Goal: Task Accomplishment & Management: Complete application form

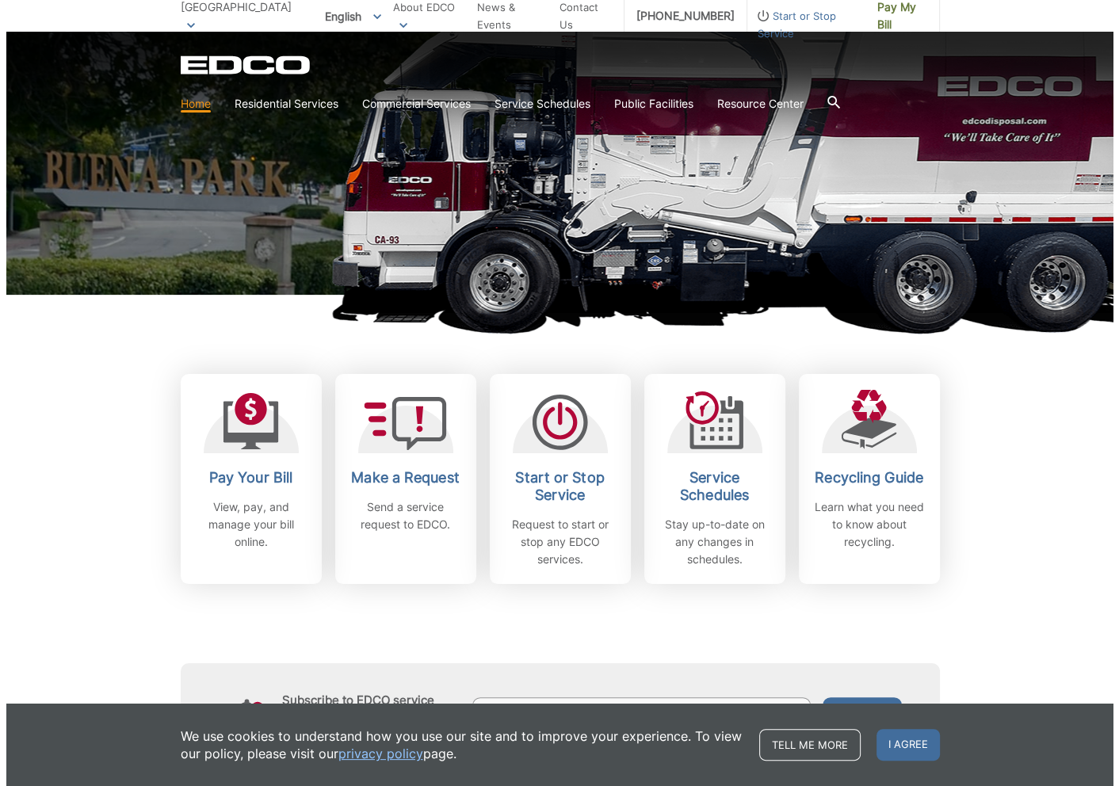
scroll to position [238, 0]
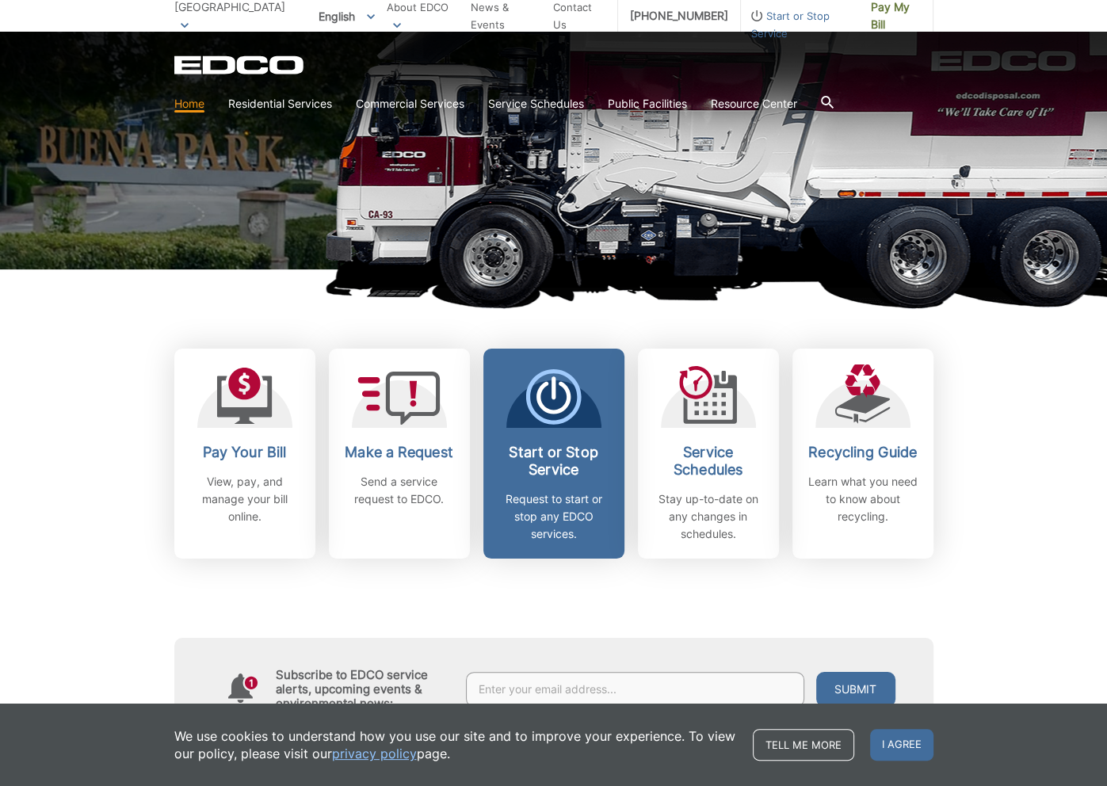
click at [552, 511] on p "Request to start or stop any EDCO services." at bounding box center [553, 516] width 117 height 52
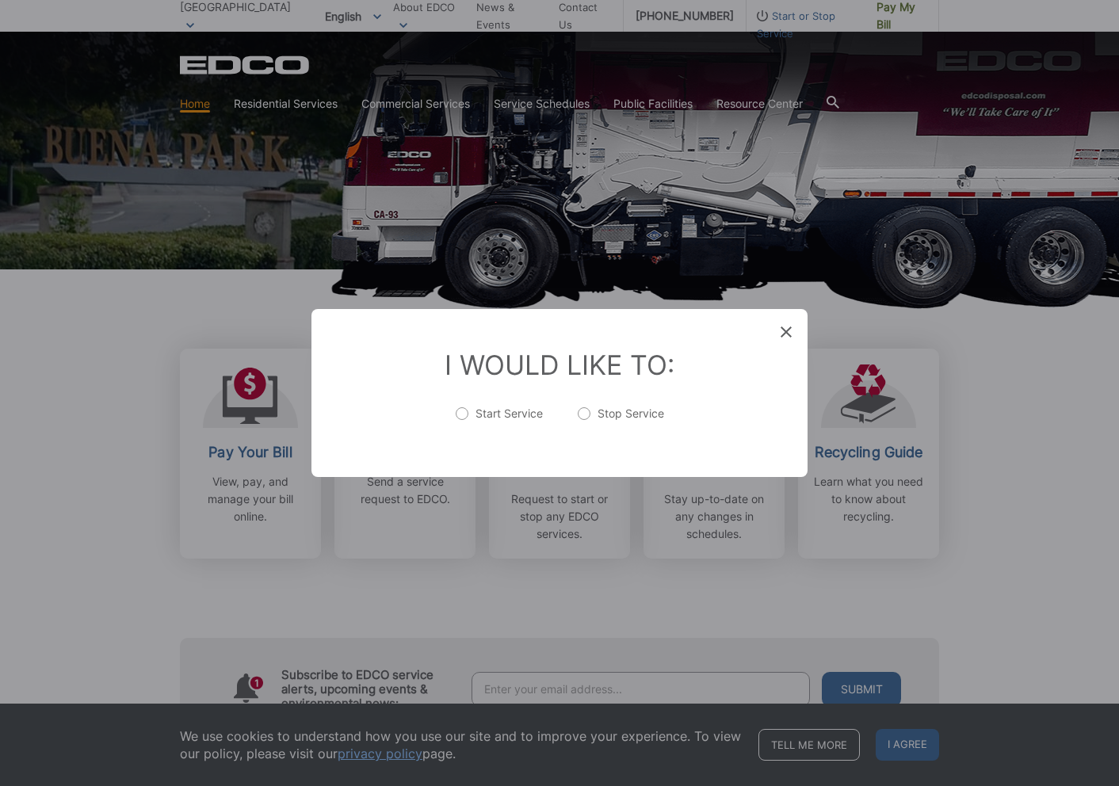
click at [502, 409] on label "Start Service" at bounding box center [499, 422] width 87 height 32
radio input "true"
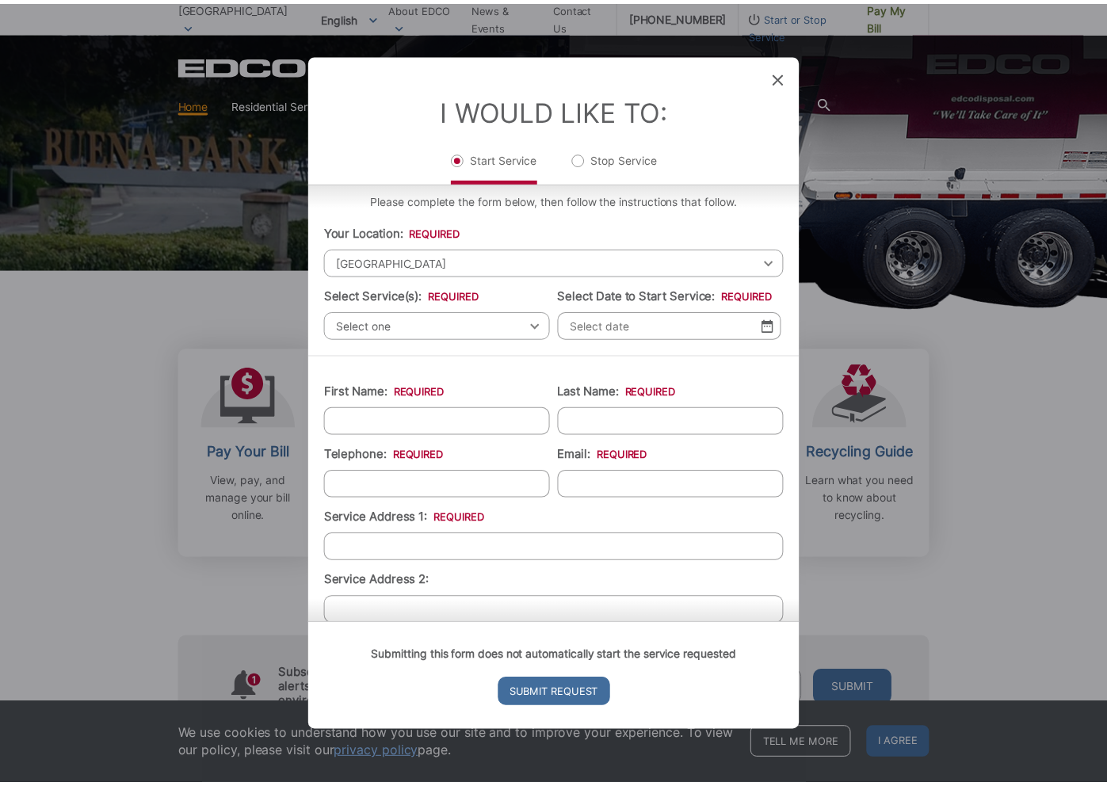
scroll to position [0, 0]
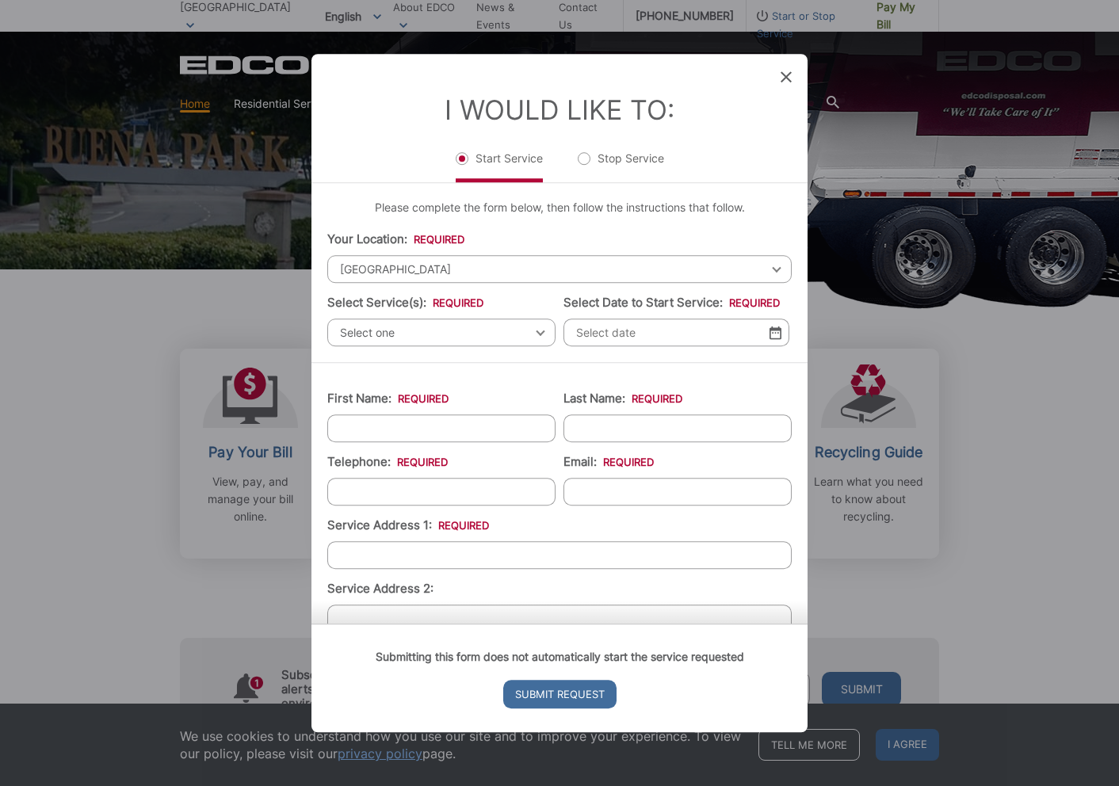
click at [471, 330] on span "Select one" at bounding box center [441, 332] width 228 height 28
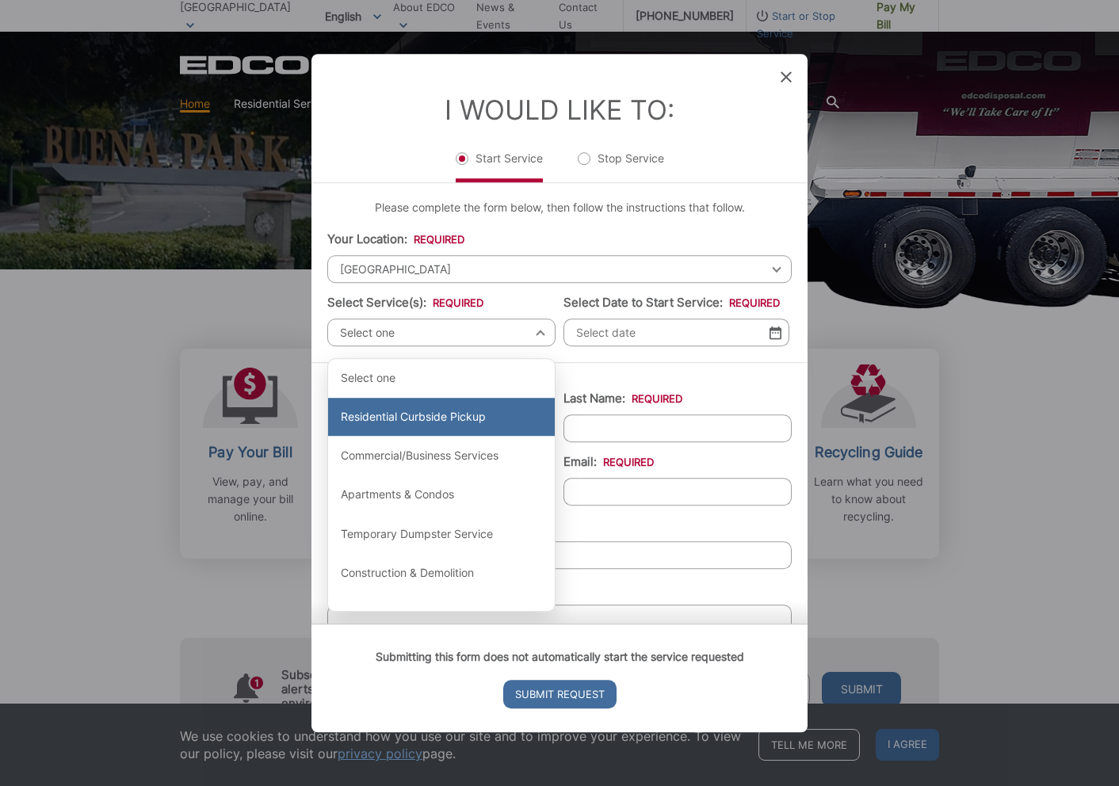
click at [448, 418] on div "Residential Curbside Pickup" at bounding box center [441, 417] width 227 height 38
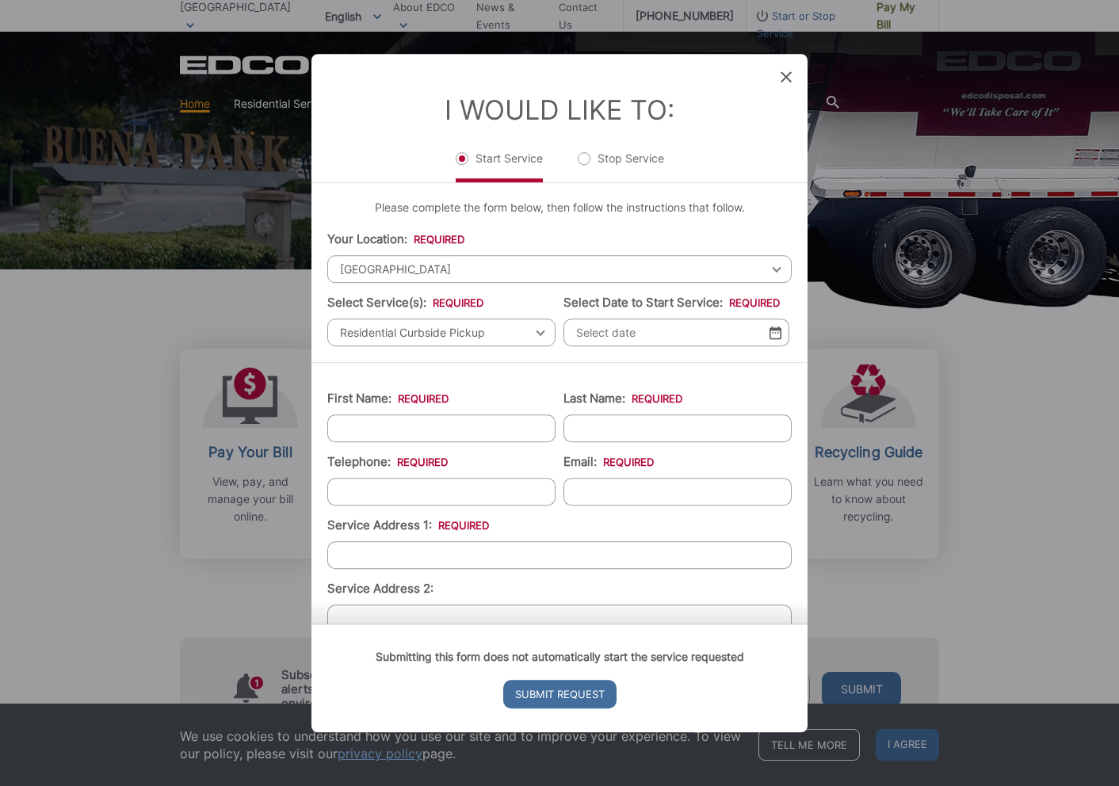
click at [769, 330] on img at bounding box center [775, 332] width 12 height 13
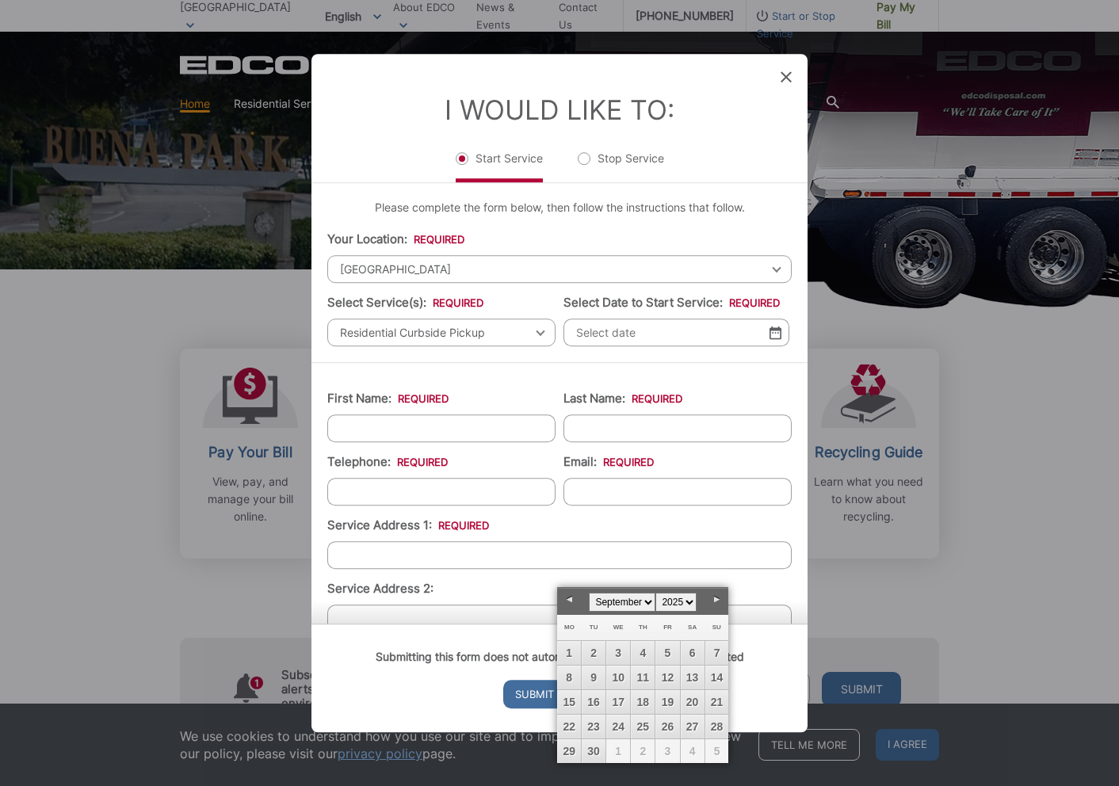
click at [710, 598] on link "Next" at bounding box center [716, 600] width 24 height 24
click at [618, 652] on link "1" at bounding box center [618, 653] width 24 height 24
type input "10/01/2025"
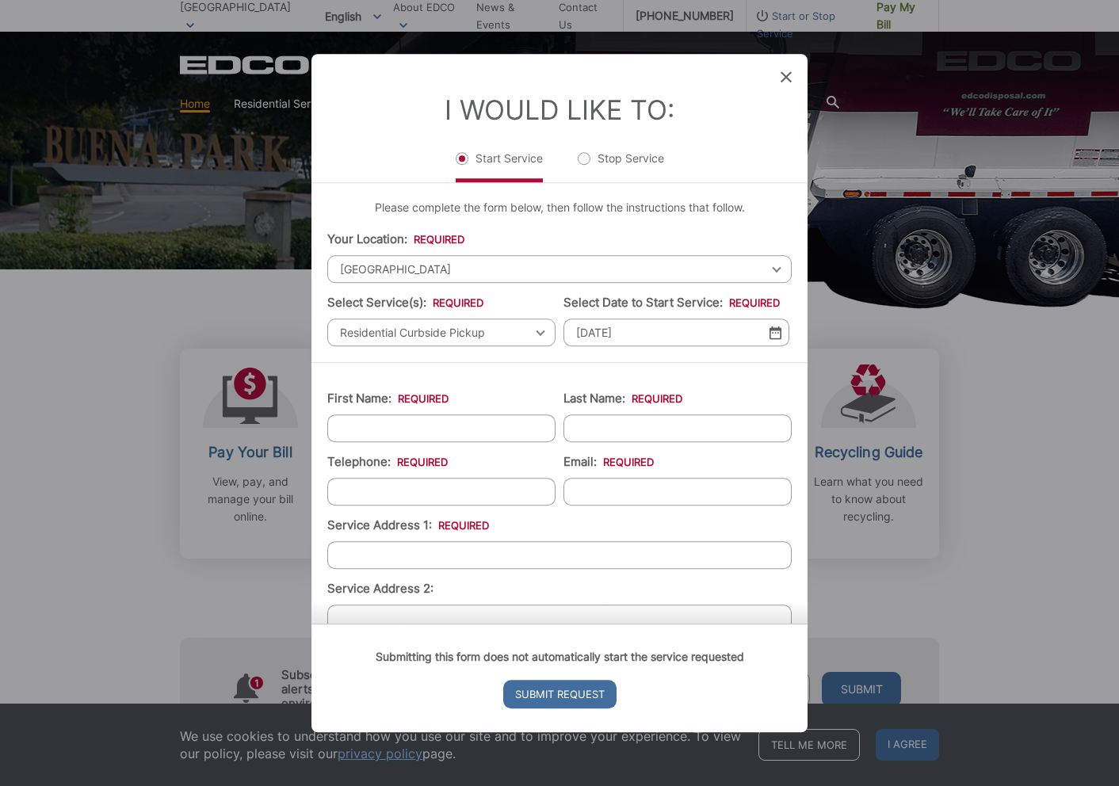
click at [459, 414] on input "First Name: *" at bounding box center [441, 428] width 228 height 28
type input "Olivia"
type input "Dupret"
type input "7146755583"
type input "1810 North Brea Boulevard"
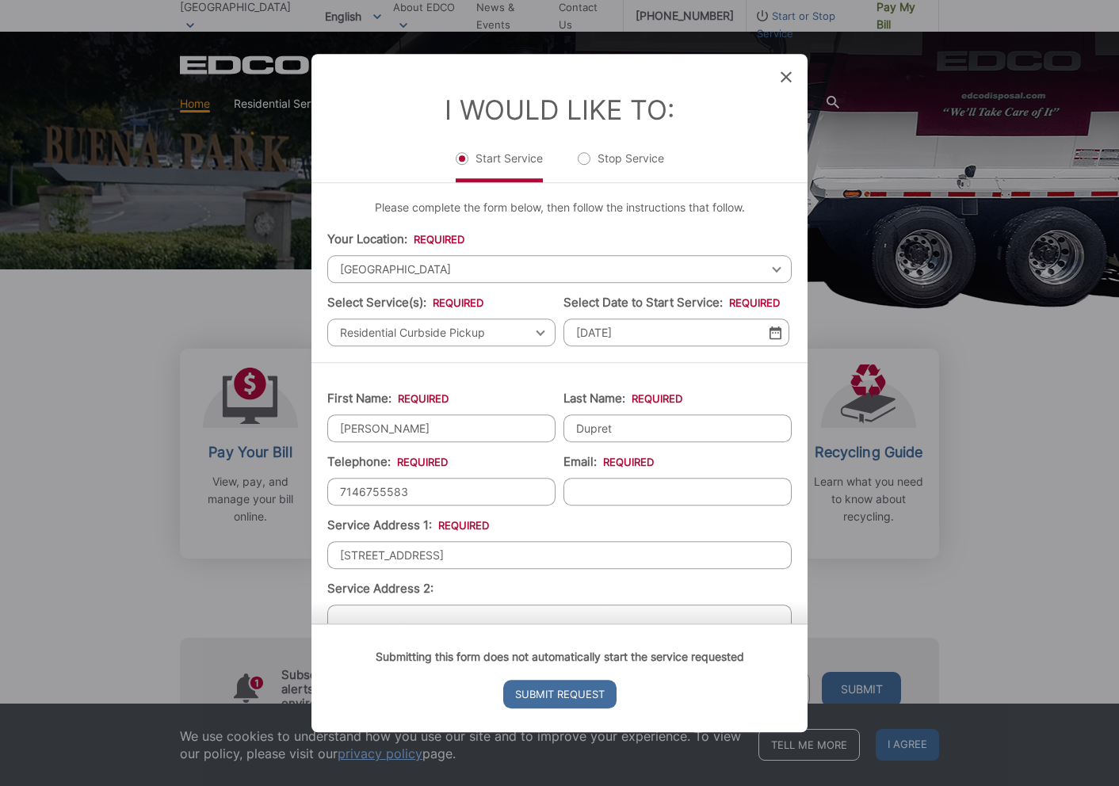
type input "(714) 675-5583"
drag, startPoint x: 504, startPoint y: 554, endPoint x: 276, endPoint y: 576, distance: 229.2
click at [276, 576] on div "Entry Status None In Progress Completed None None In Progress Completed I Would…" at bounding box center [559, 393] width 1119 height 786
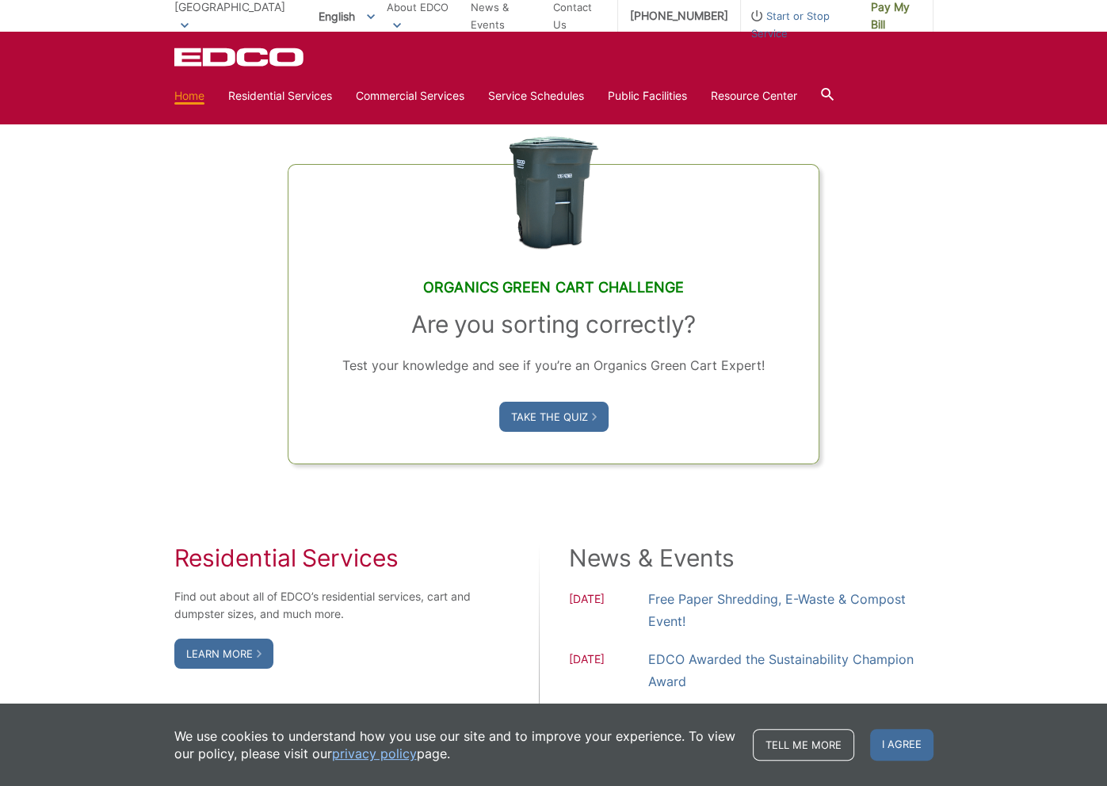
scroll to position [662, 0]
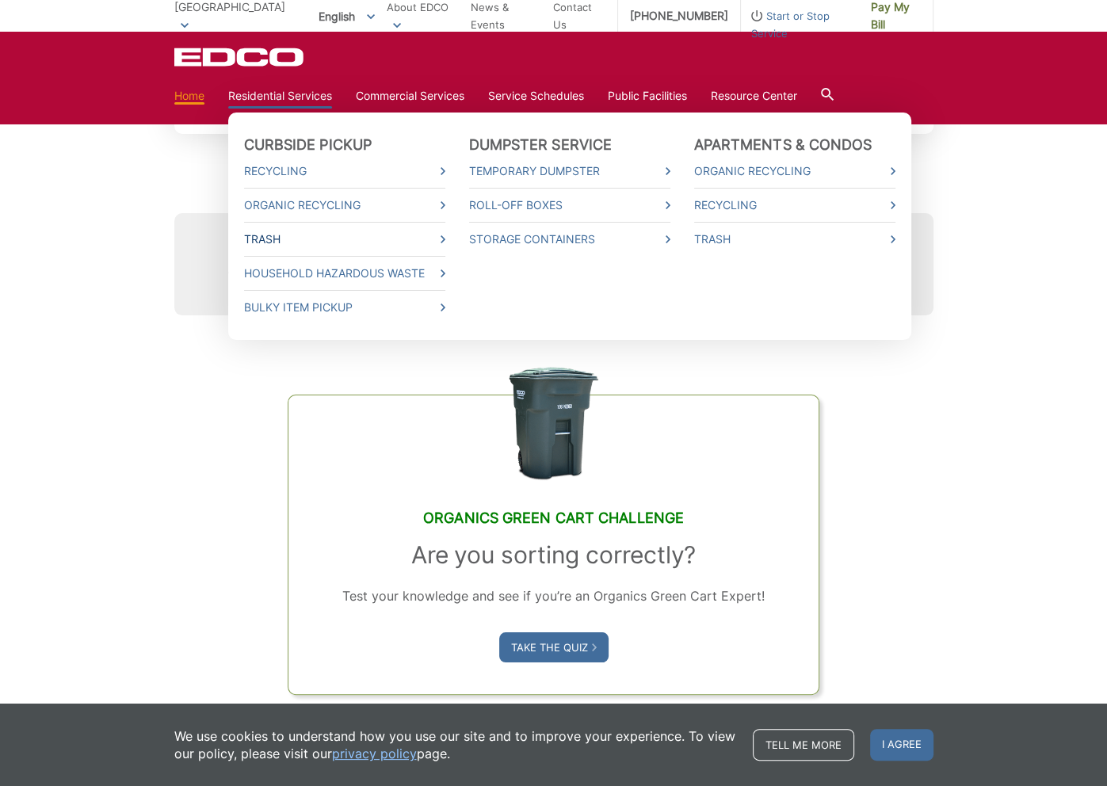
click at [300, 241] on link "Trash" at bounding box center [344, 239] width 201 height 17
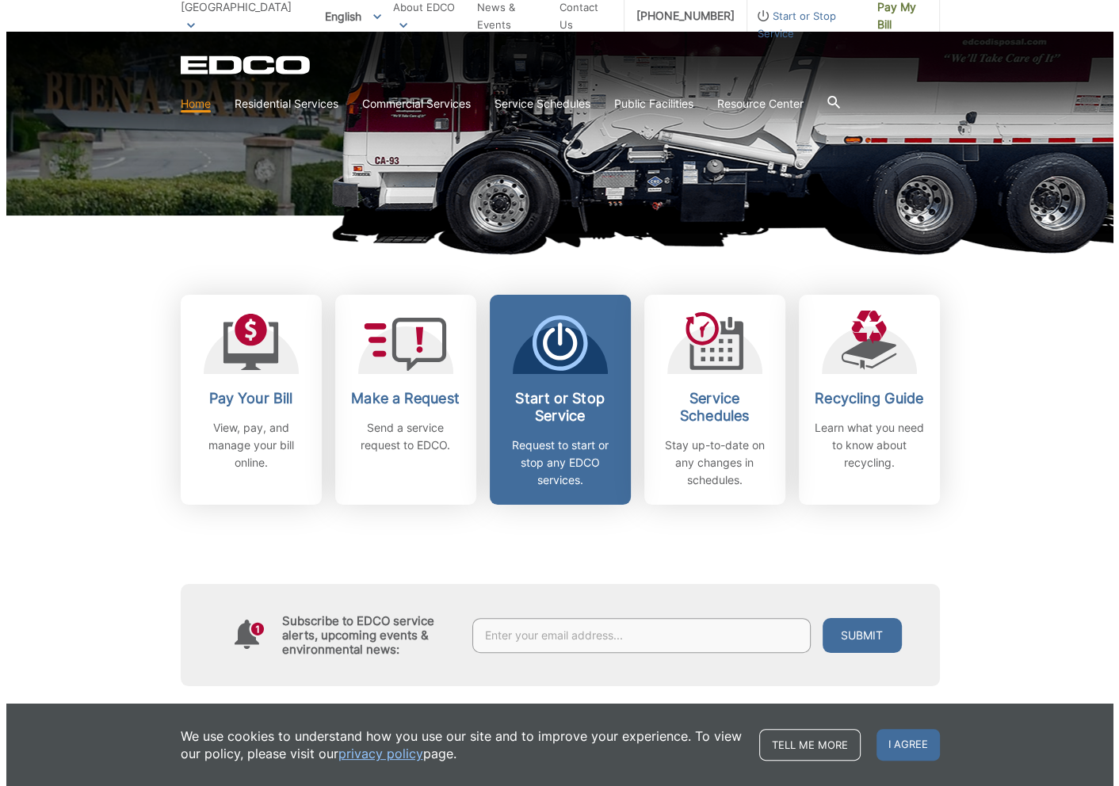
scroll to position [317, 0]
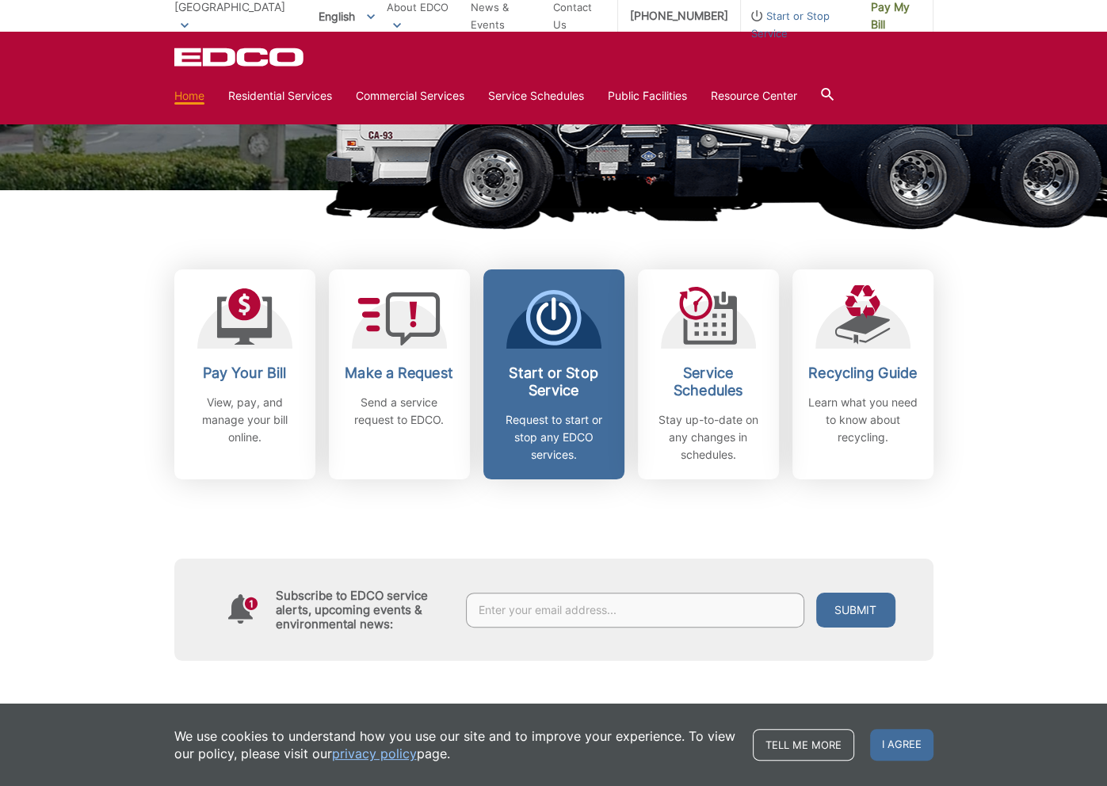
click at [543, 399] on div "Start or Stop Service Request to start or stop any EDCO services." at bounding box center [553, 413] width 117 height 99
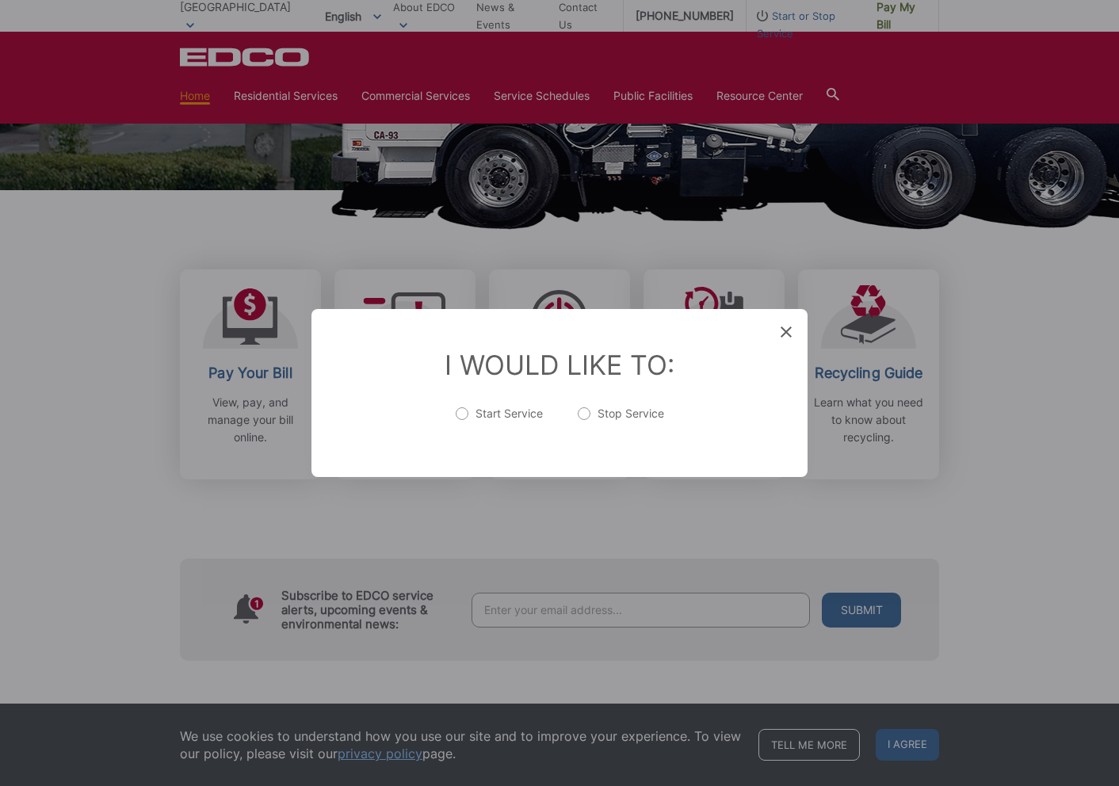
click at [531, 415] on label "Start Service" at bounding box center [499, 422] width 87 height 32
radio input "true"
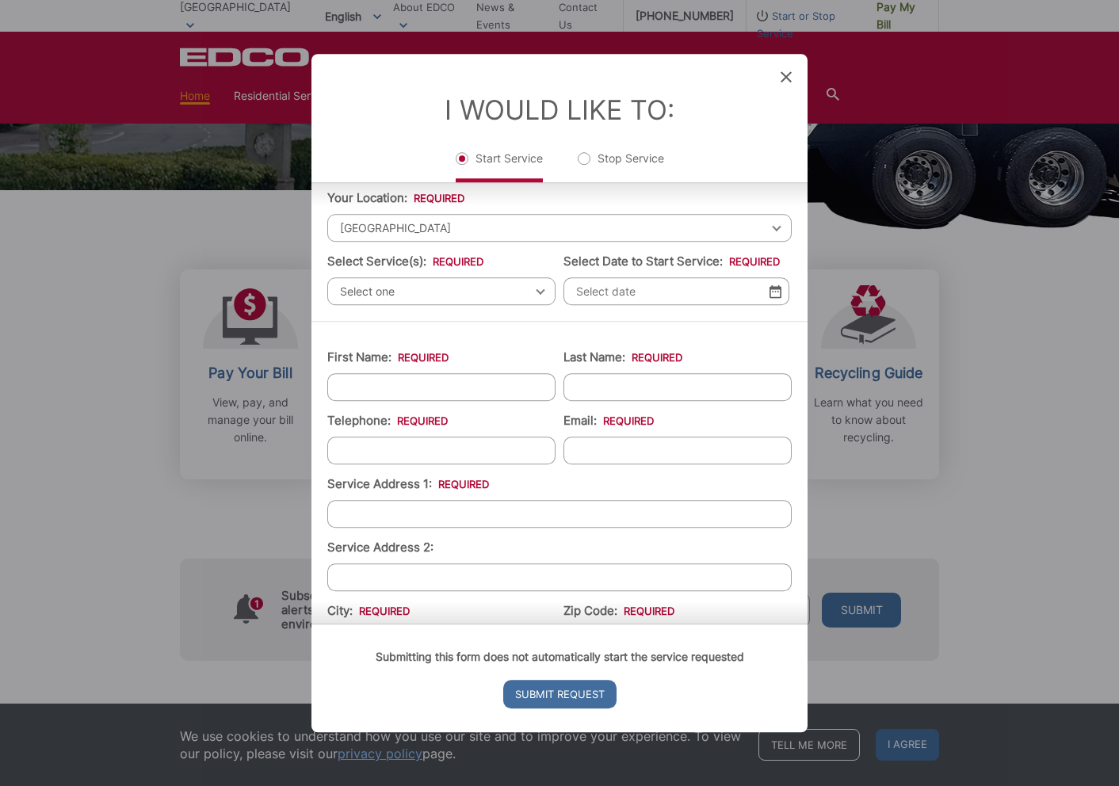
scroll to position [79, 0]
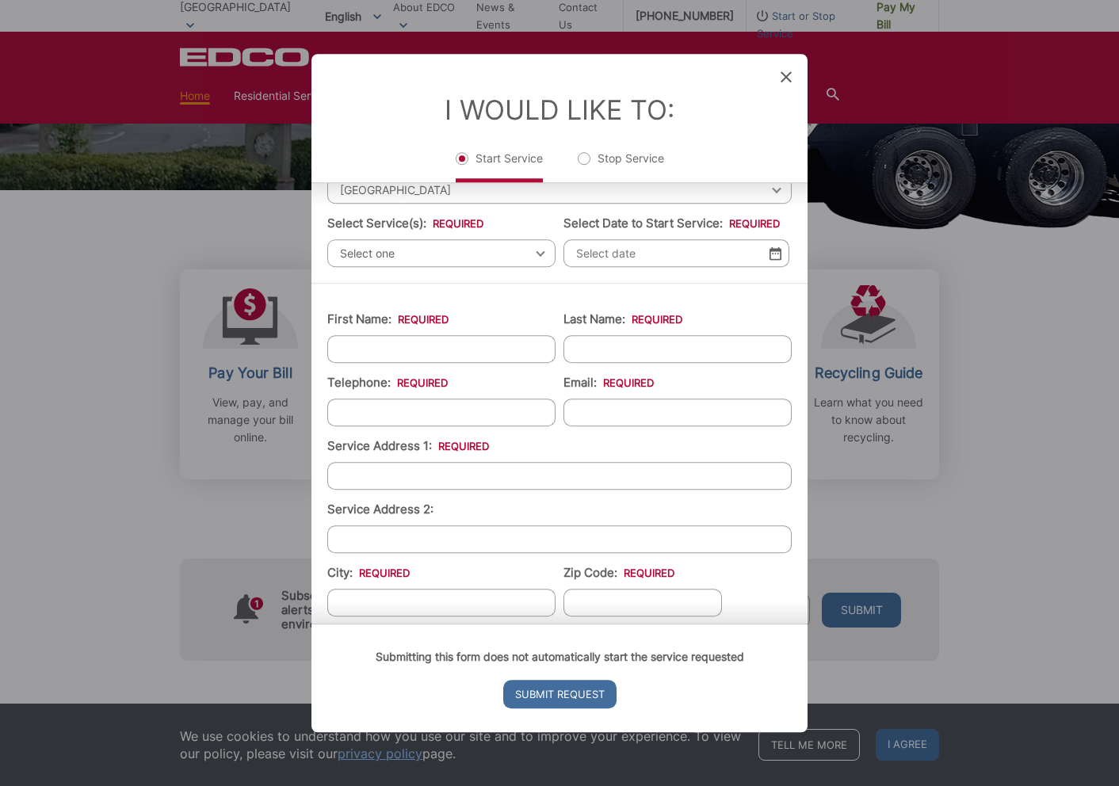
click at [448, 242] on span "Select one" at bounding box center [441, 253] width 228 height 28
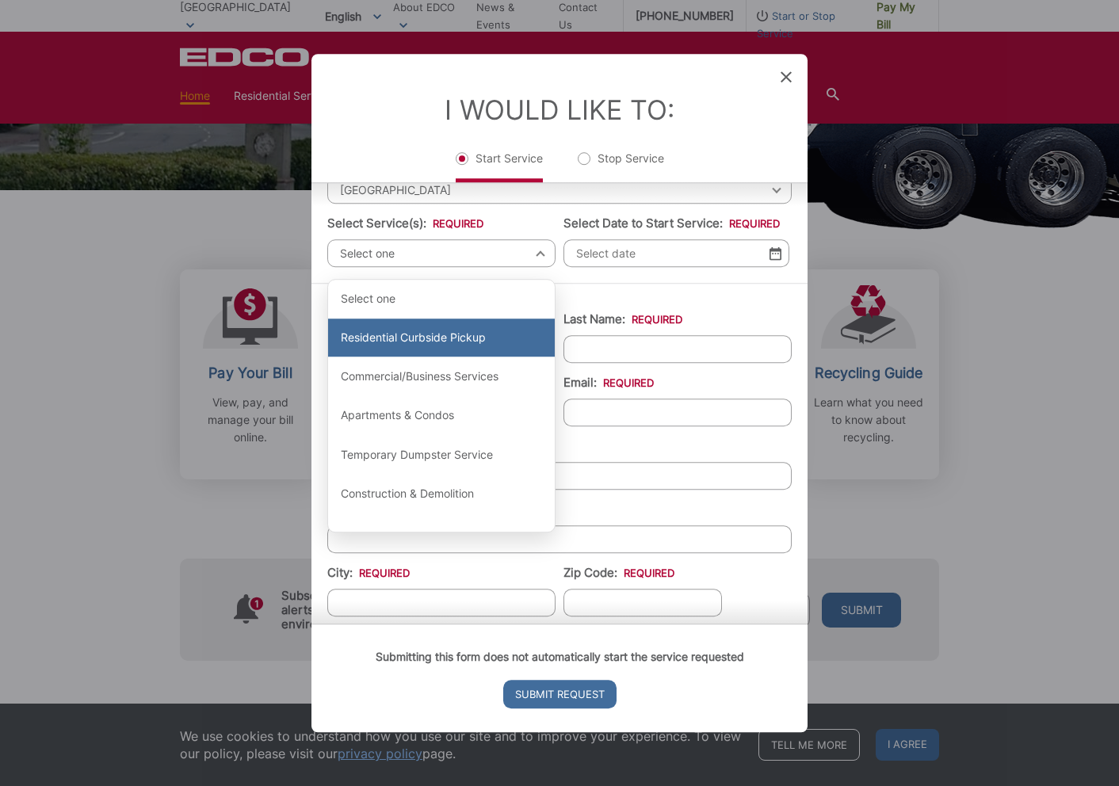
click at [418, 332] on div "Residential Curbside Pickup" at bounding box center [441, 337] width 227 height 38
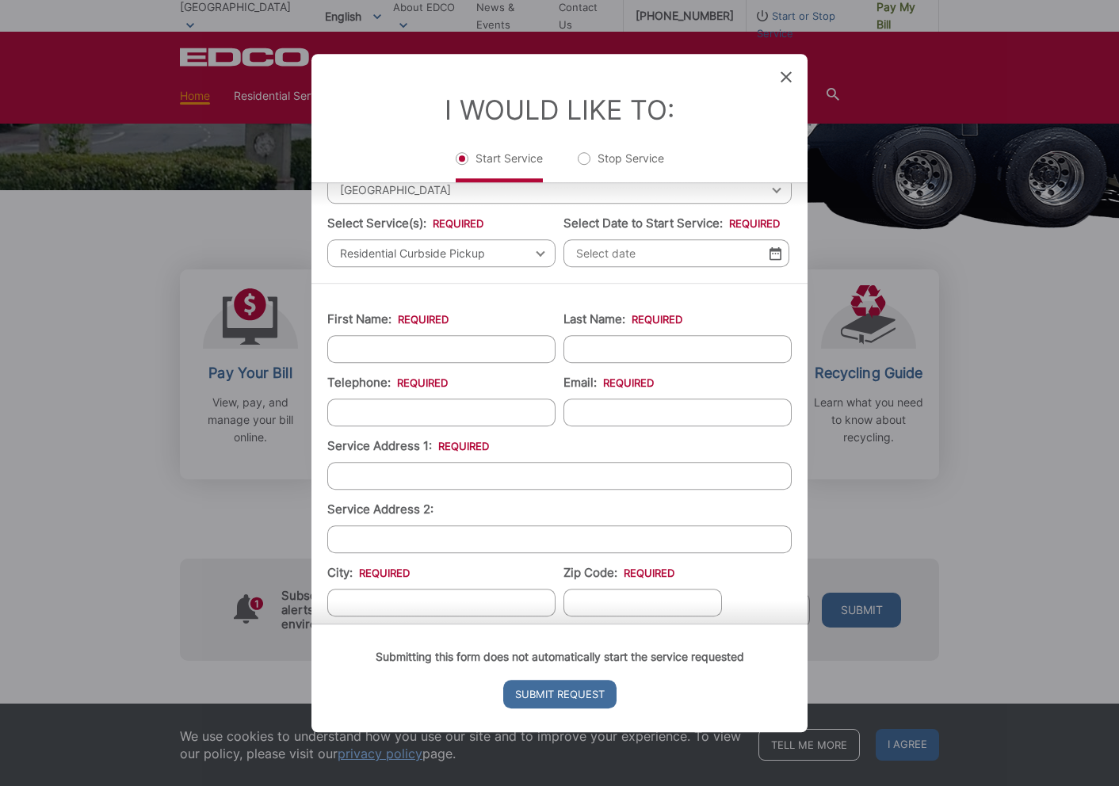
click at [769, 248] on img at bounding box center [775, 252] width 12 height 13
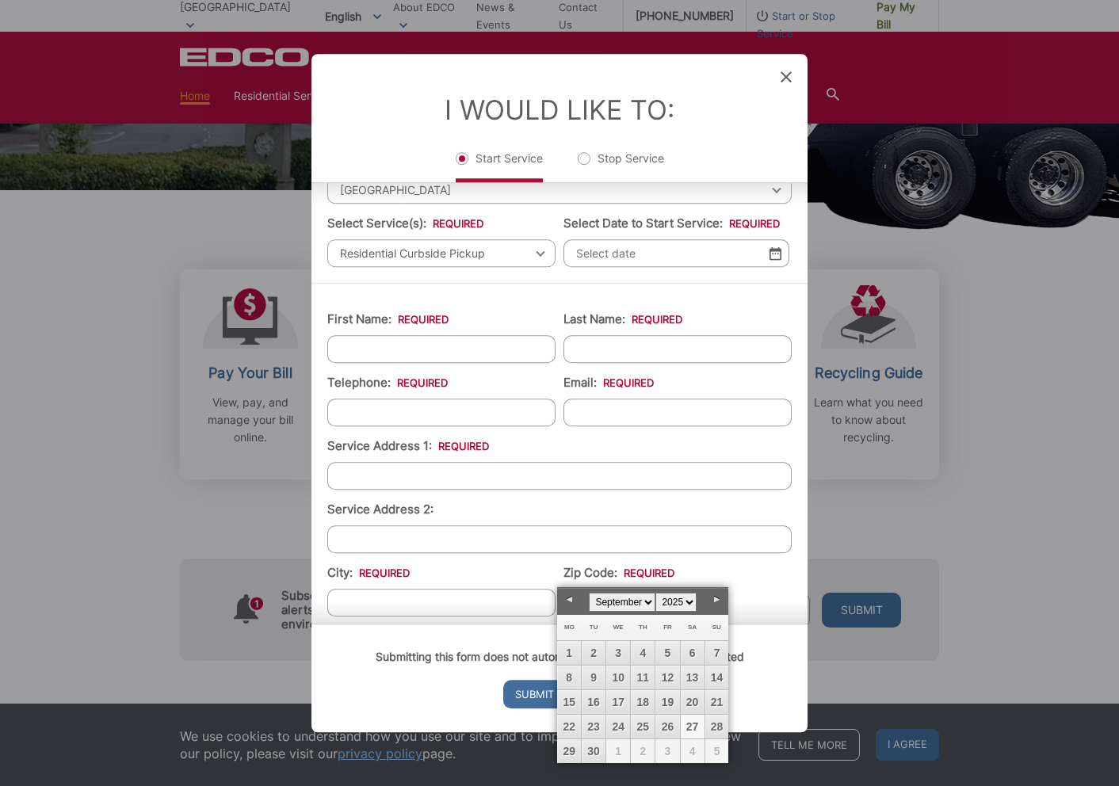
click at [716, 602] on link "Next" at bounding box center [716, 600] width 24 height 24
click at [620, 650] on link "1" at bounding box center [618, 653] width 24 height 24
type input "10/01/2025"
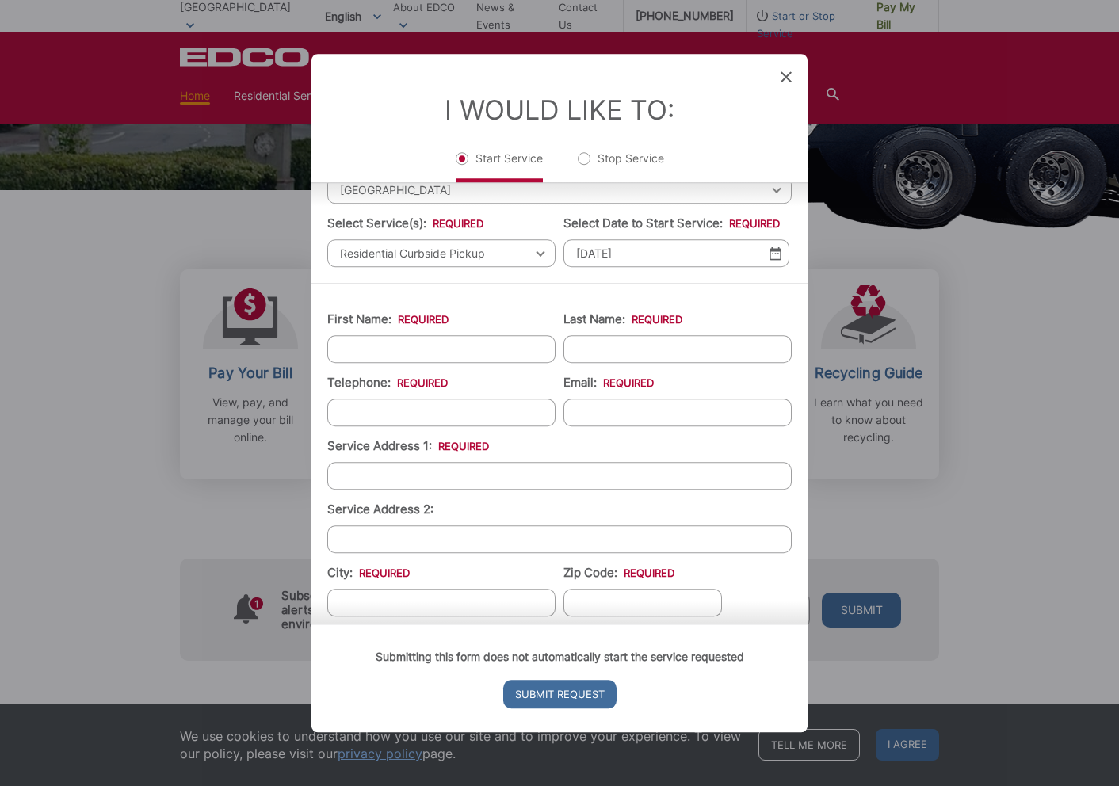
click at [371, 345] on input "First Name: *" at bounding box center [441, 349] width 228 height 28
type input "Olivia"
type input "Dupret"
type input "7146755583"
type input "1810 North Brea Boulevard"
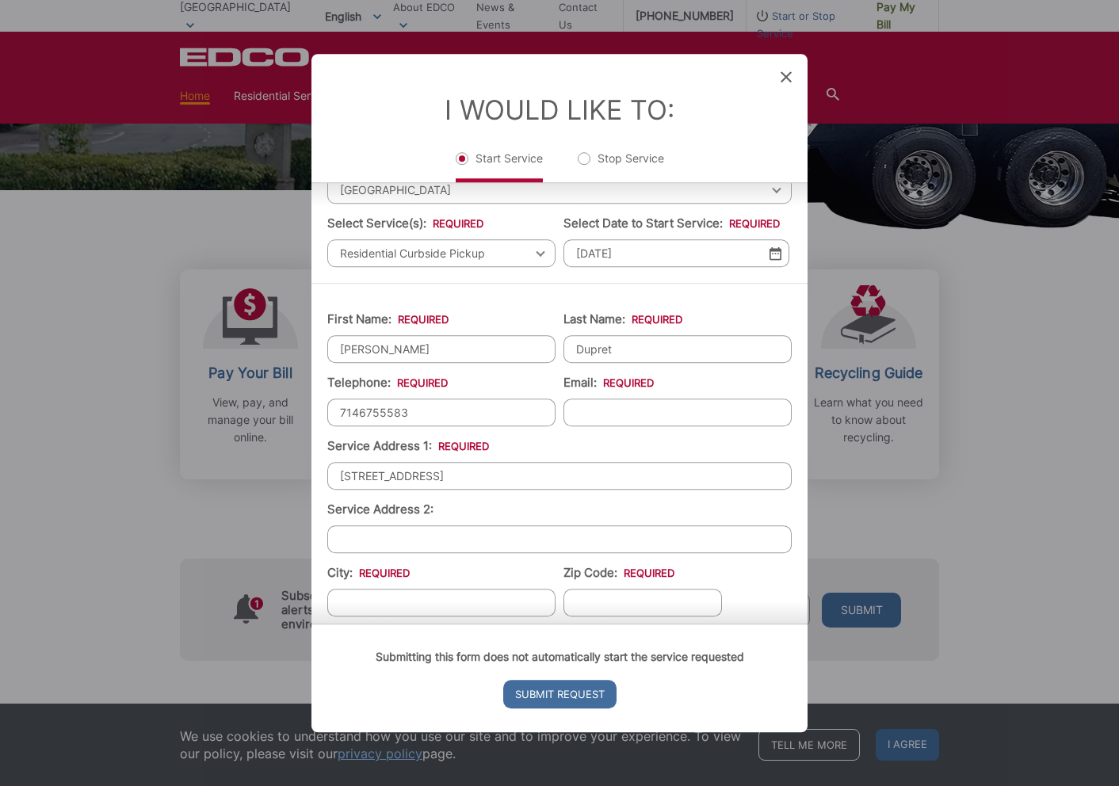
type input "(714) 675-5583"
click at [442, 480] on input "1810 North Brea Boulevard" at bounding box center [559, 476] width 464 height 28
drag, startPoint x: 480, startPoint y: 475, endPoint x: 314, endPoint y: 478, distance: 166.4
click at [314, 478] on div "First Name: * Olivia Last Name: * Dupret Telephone: * (714) 675-5583 Email: * S…" at bounding box center [559, 581] width 496 height 596
type input "7891 Adams Way"
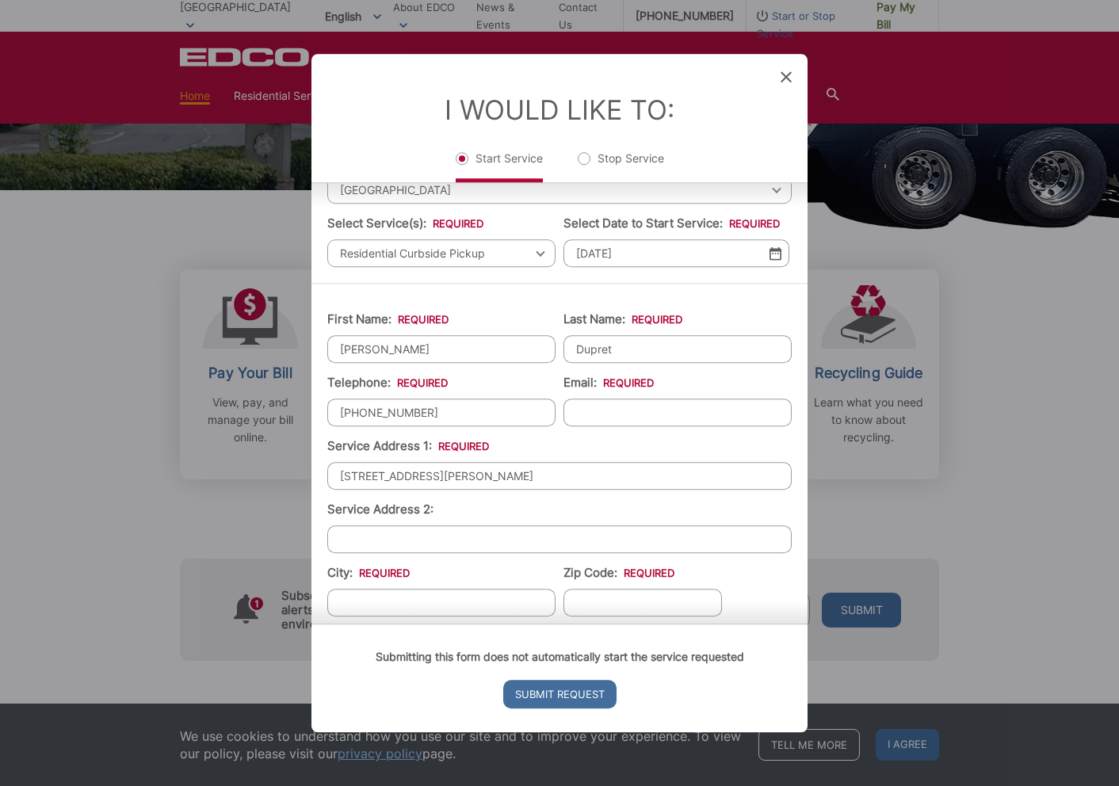
click at [415, 624] on div "Submitting this form does not automatically start the service requested Submit …" at bounding box center [559, 678] width 496 height 109
click at [410, 624] on div "Submitting this form does not automatically start the service requested Submit …" at bounding box center [559, 678] width 496 height 109
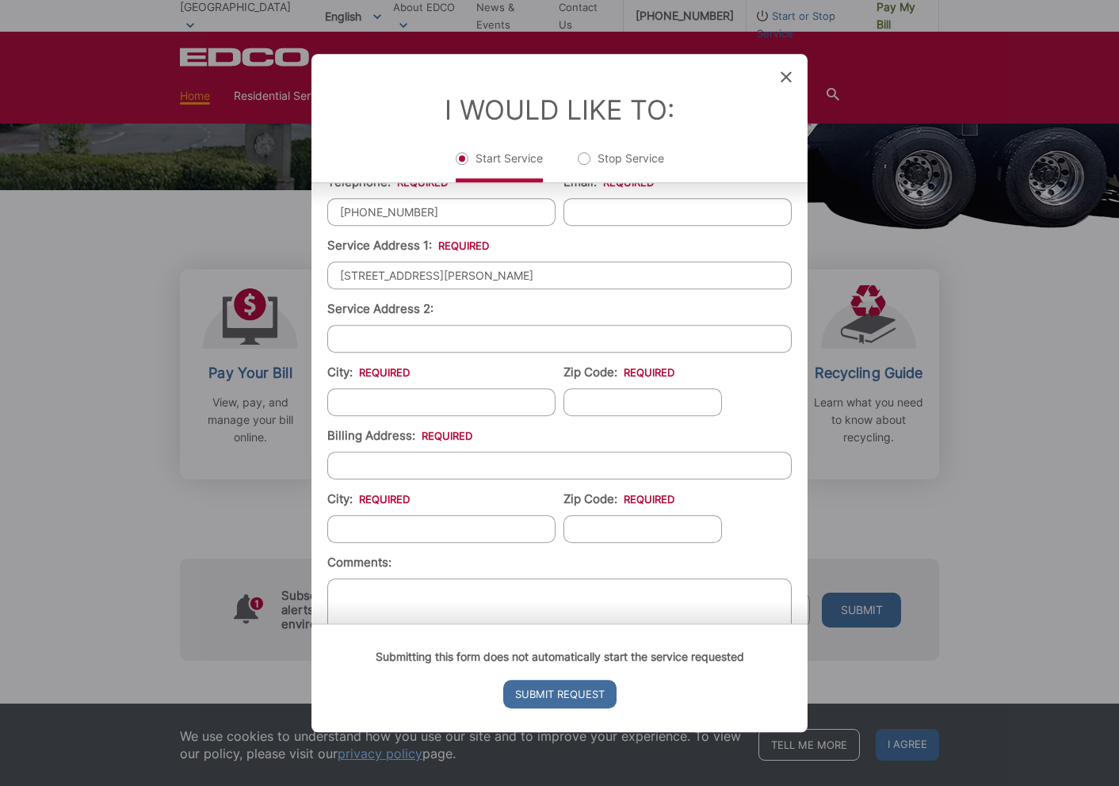
scroll to position [317, 0]
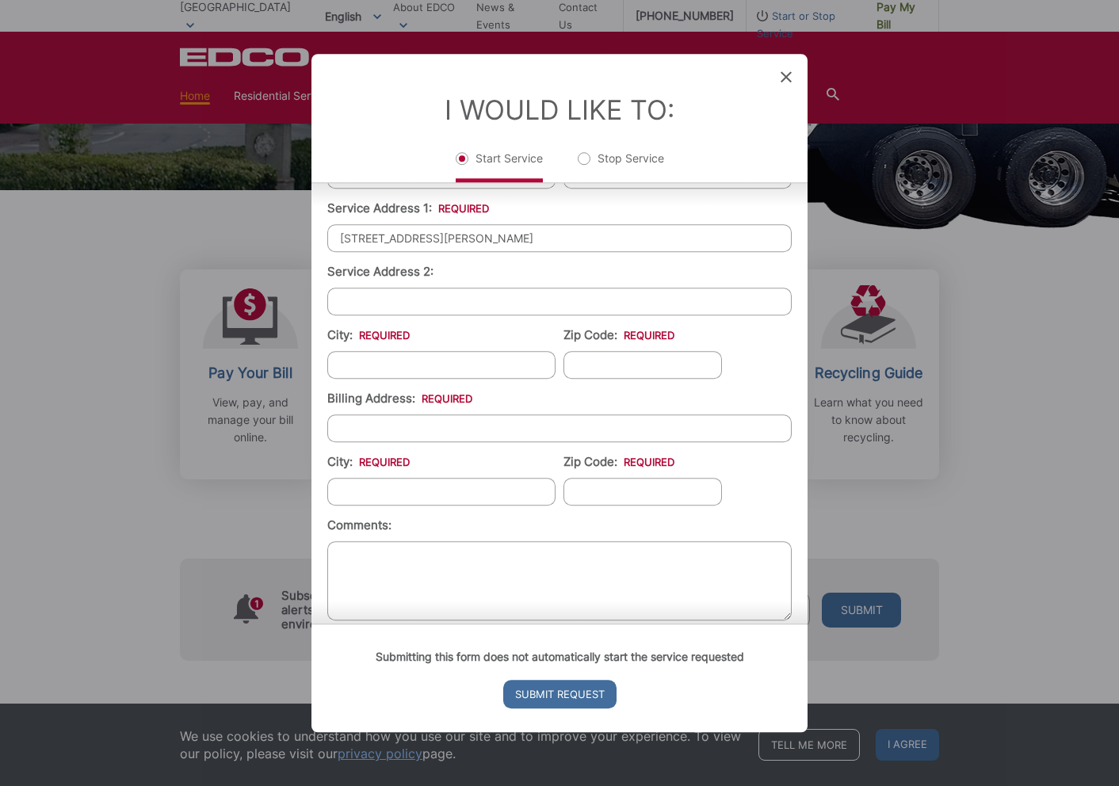
click at [350, 300] on input "Service Address 2:" at bounding box center [559, 302] width 464 height 28
type input "[GEOGRAPHIC_DATA]"
type input "90620"
click at [419, 421] on input "Billing Address: *" at bounding box center [559, 428] width 464 height 28
type input "7891 Adams Way"
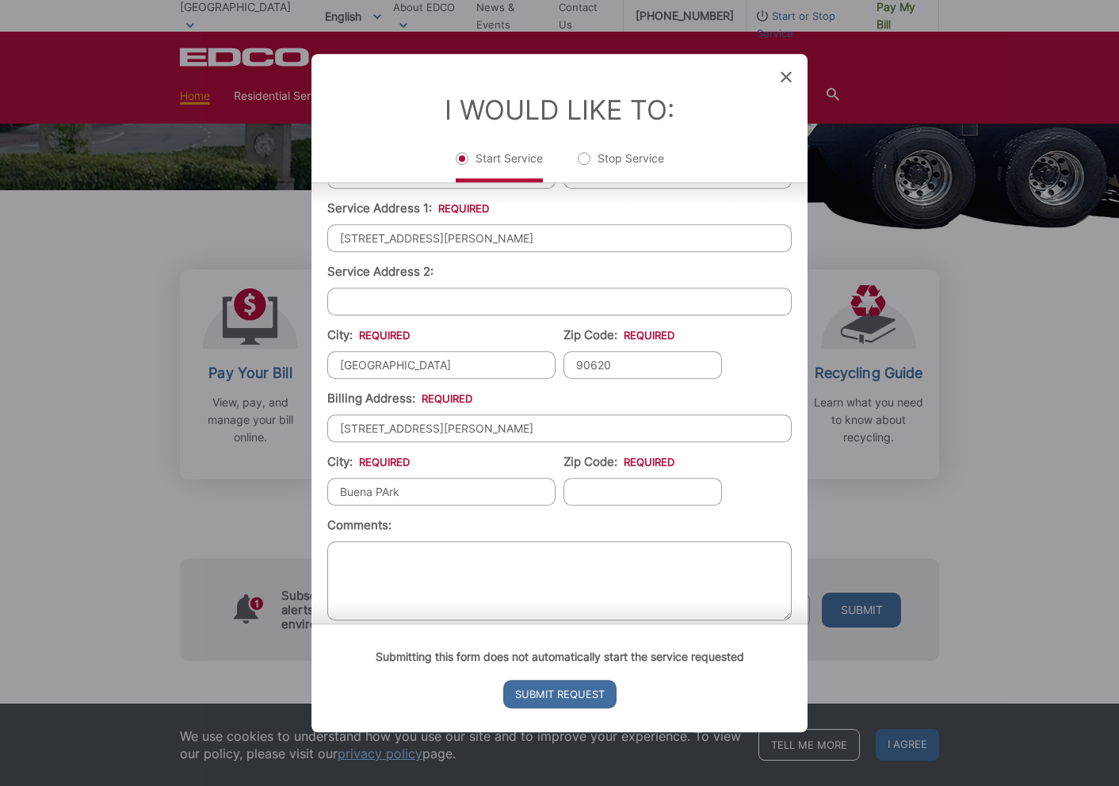
type input "Buena PArk"
type input "90620"
click at [388, 495] on input "Buena PArk" at bounding box center [441, 492] width 228 height 28
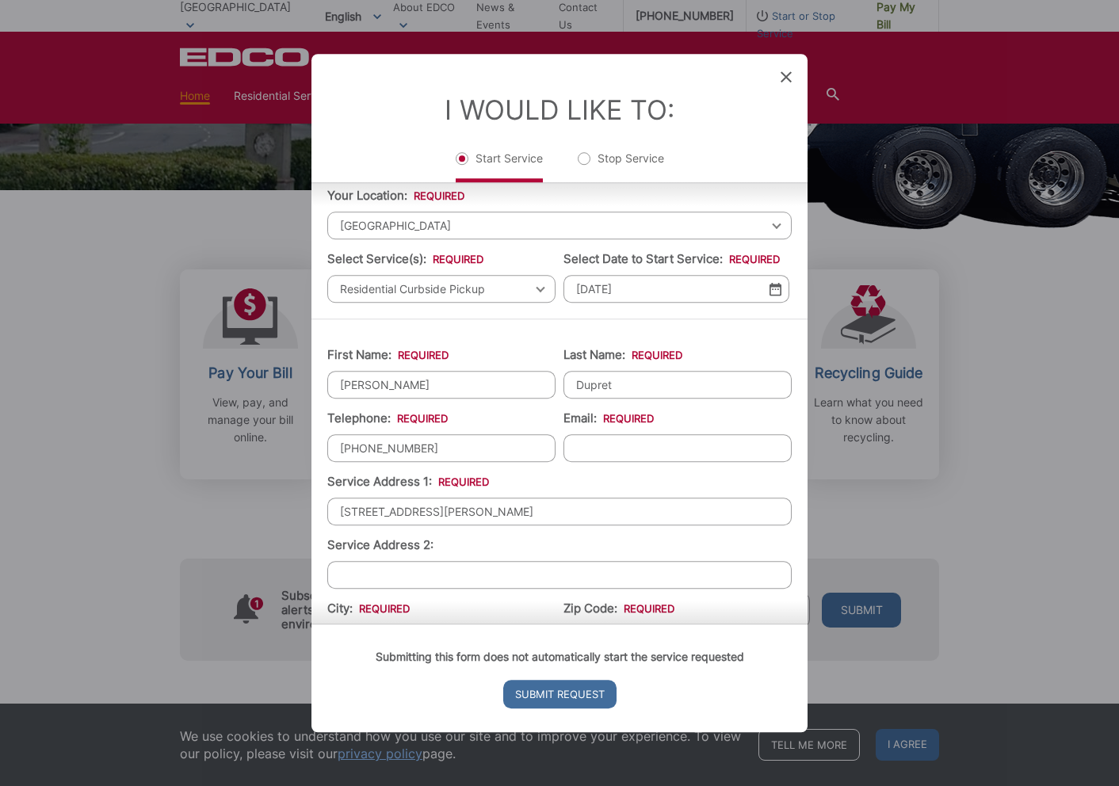
scroll to position [16, 0]
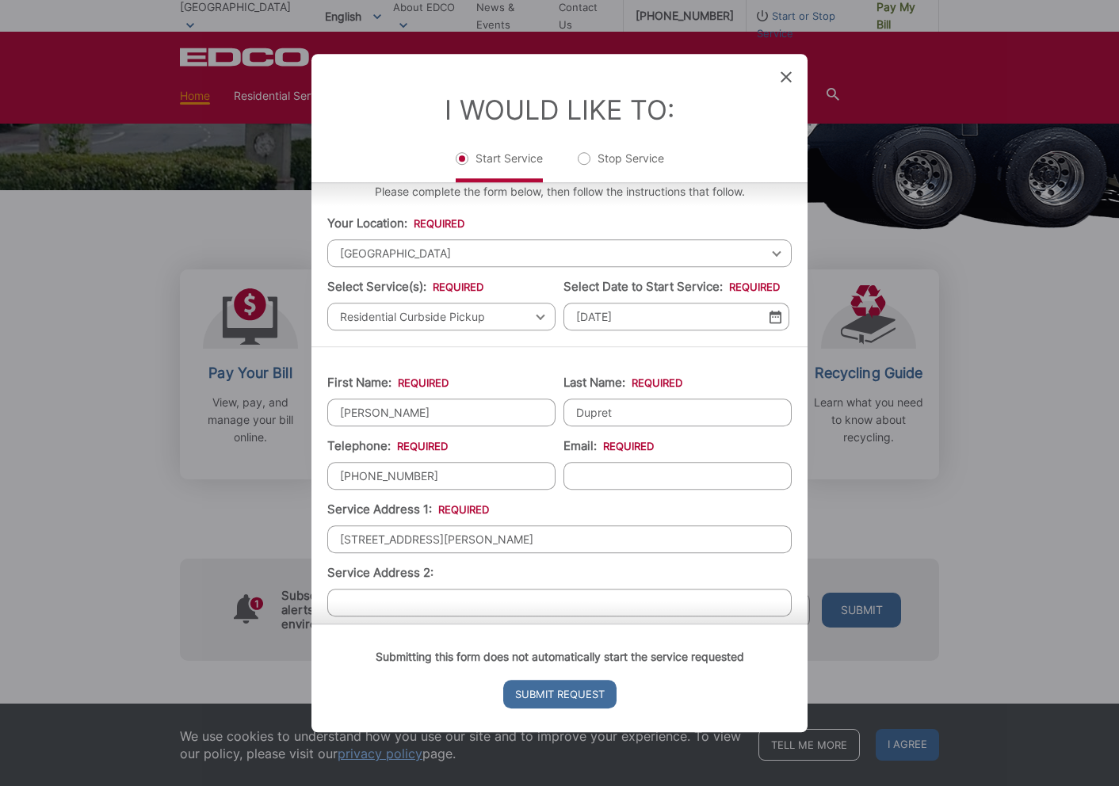
type input "[GEOGRAPHIC_DATA]"
click at [769, 314] on img at bounding box center [775, 316] width 12 height 13
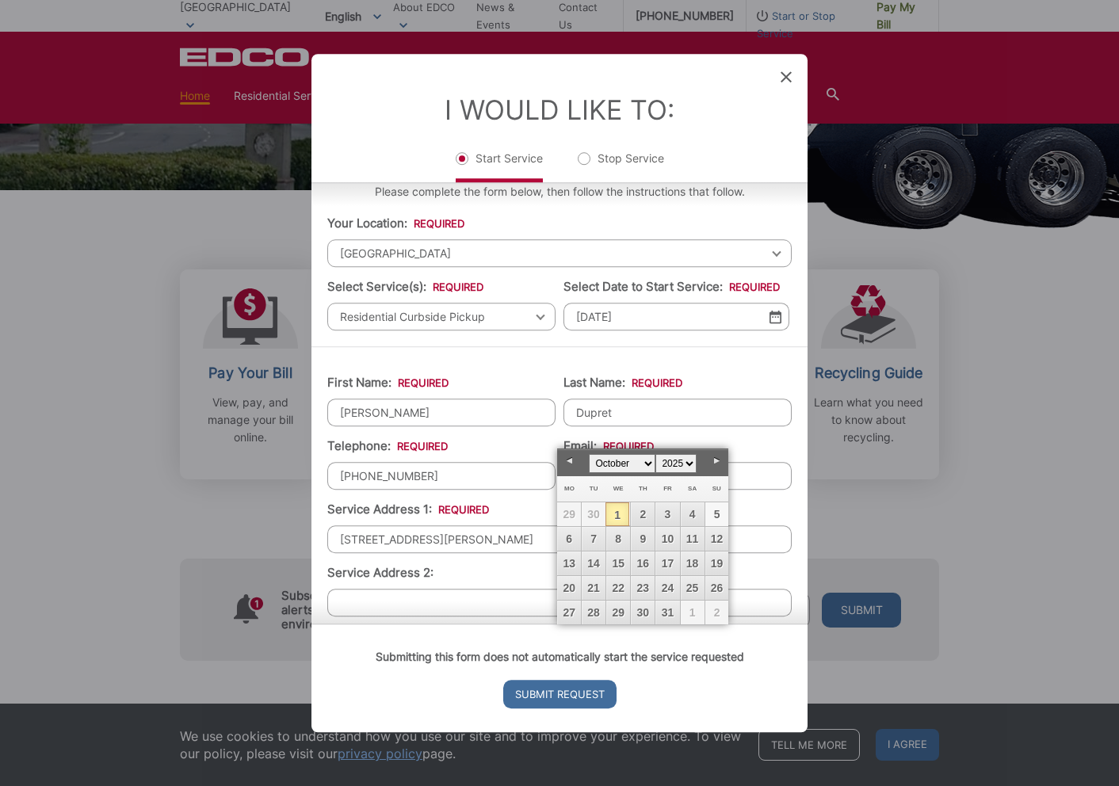
click at [712, 509] on link "5" at bounding box center [717, 514] width 24 height 24
type input "10/05/2025"
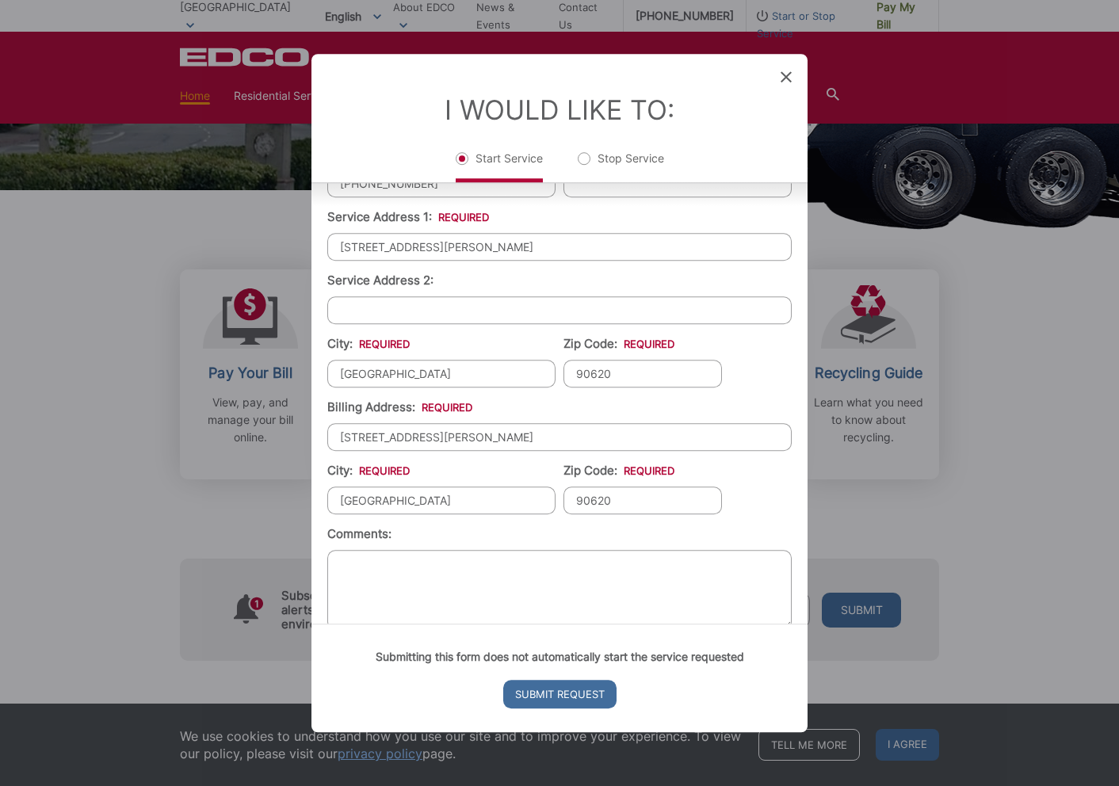
scroll to position [333, 0]
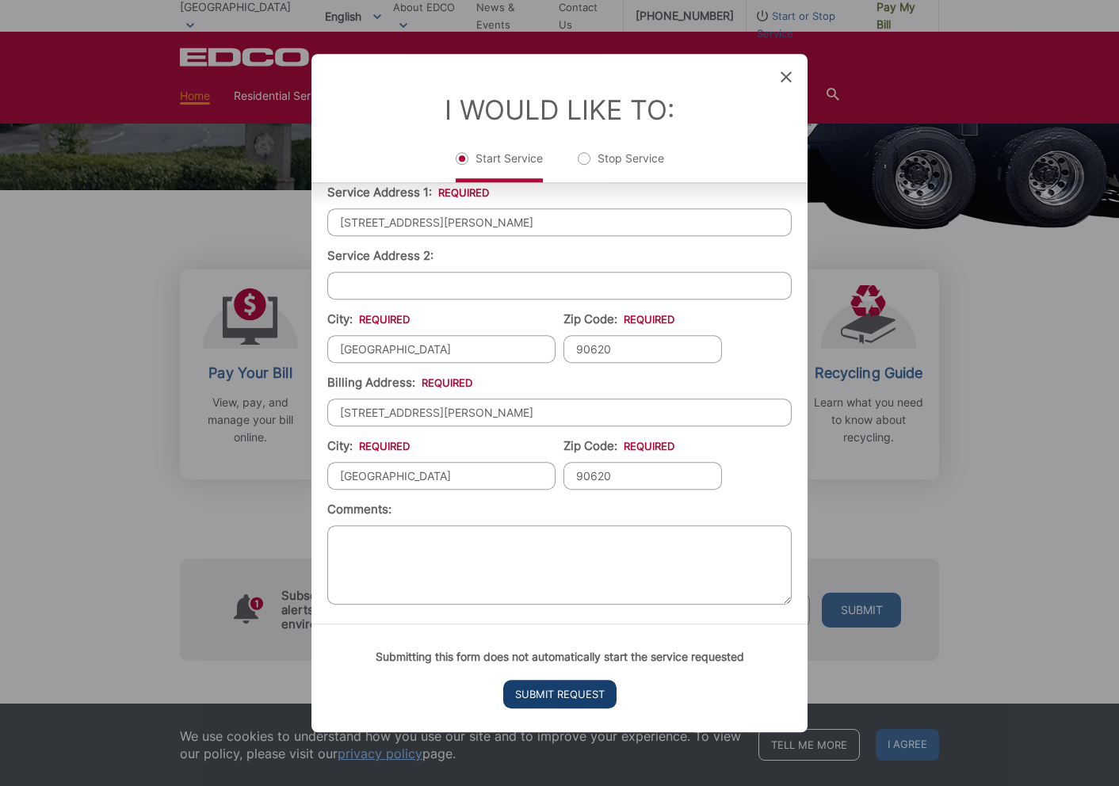
click at [548, 699] on input "Submit Request" at bounding box center [559, 694] width 113 height 29
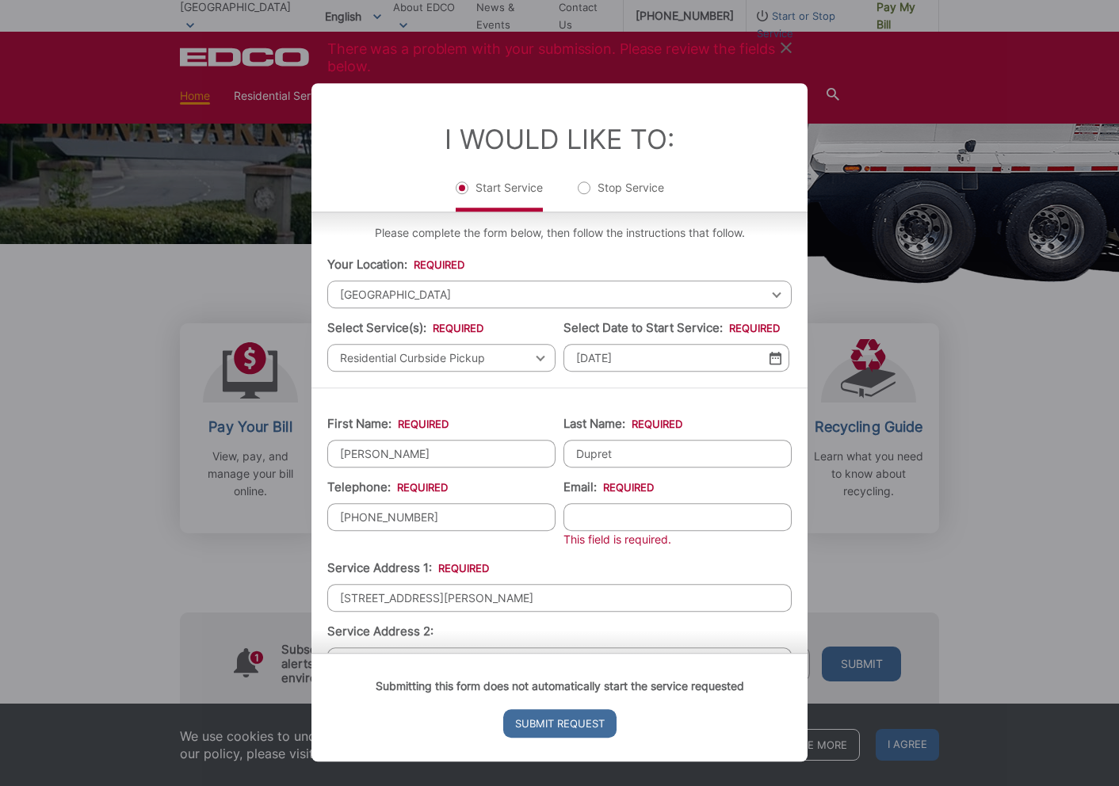
scroll to position [0, 0]
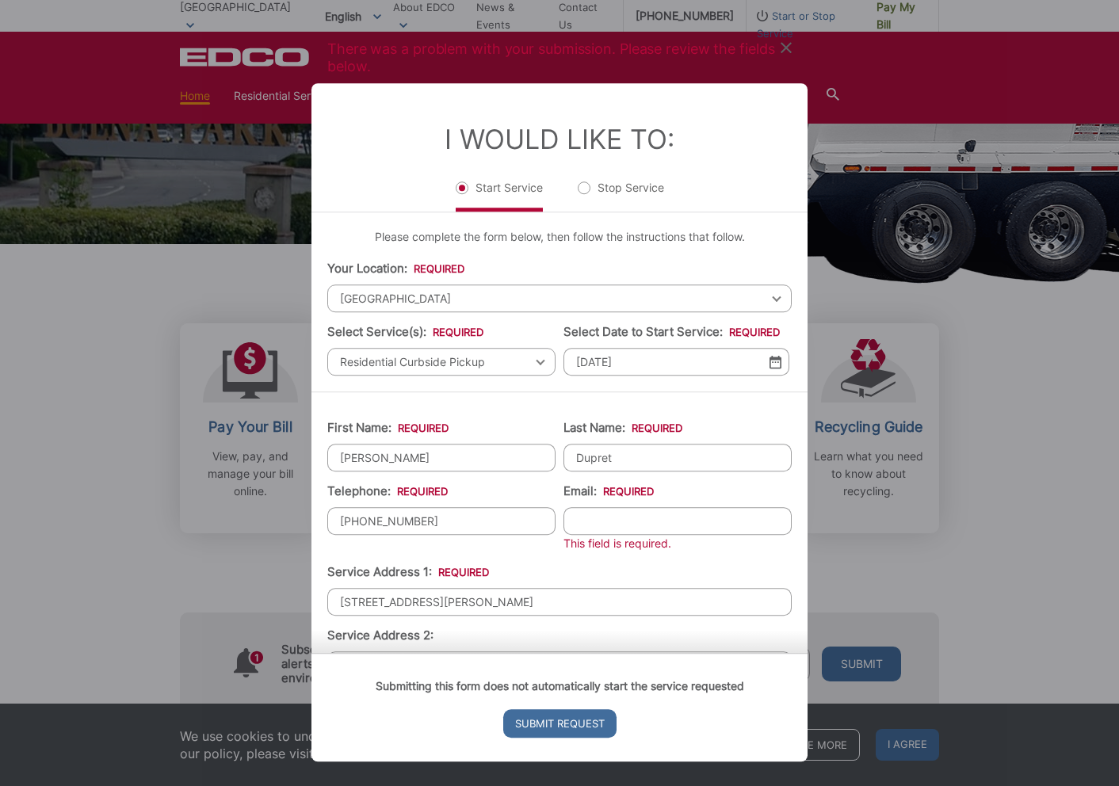
click at [613, 522] on input "Email: *" at bounding box center [677, 521] width 228 height 28
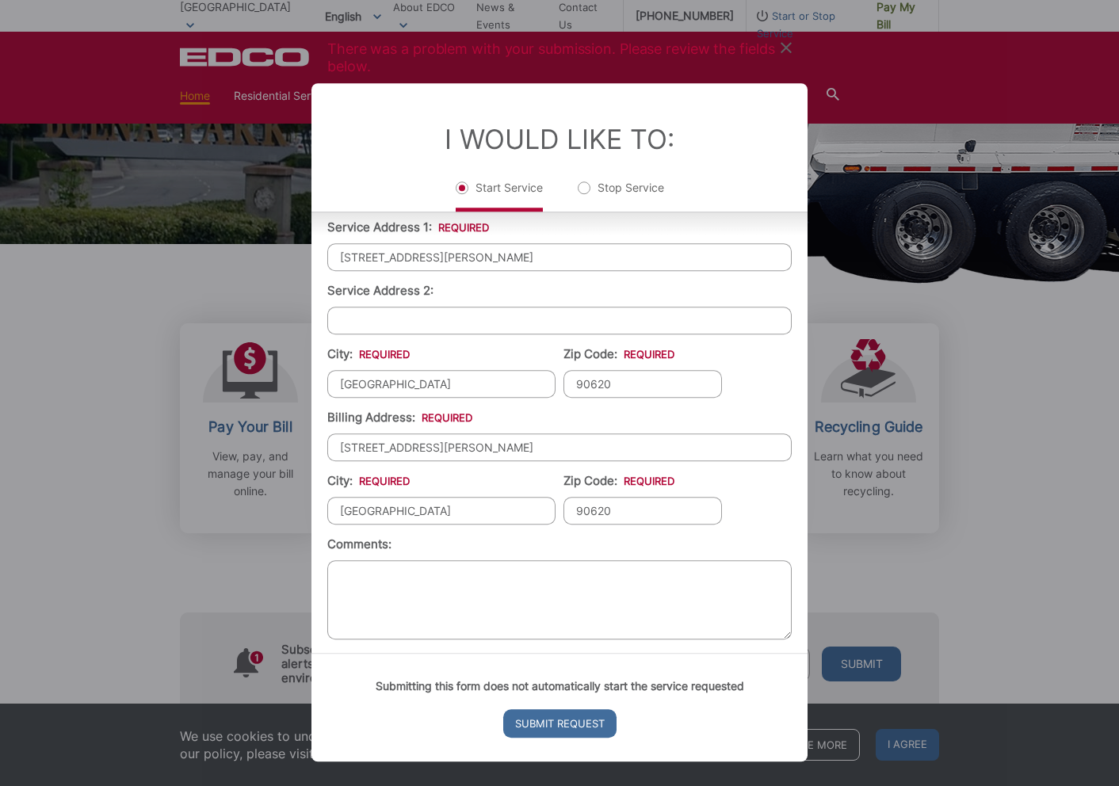
scroll to position [350, 0]
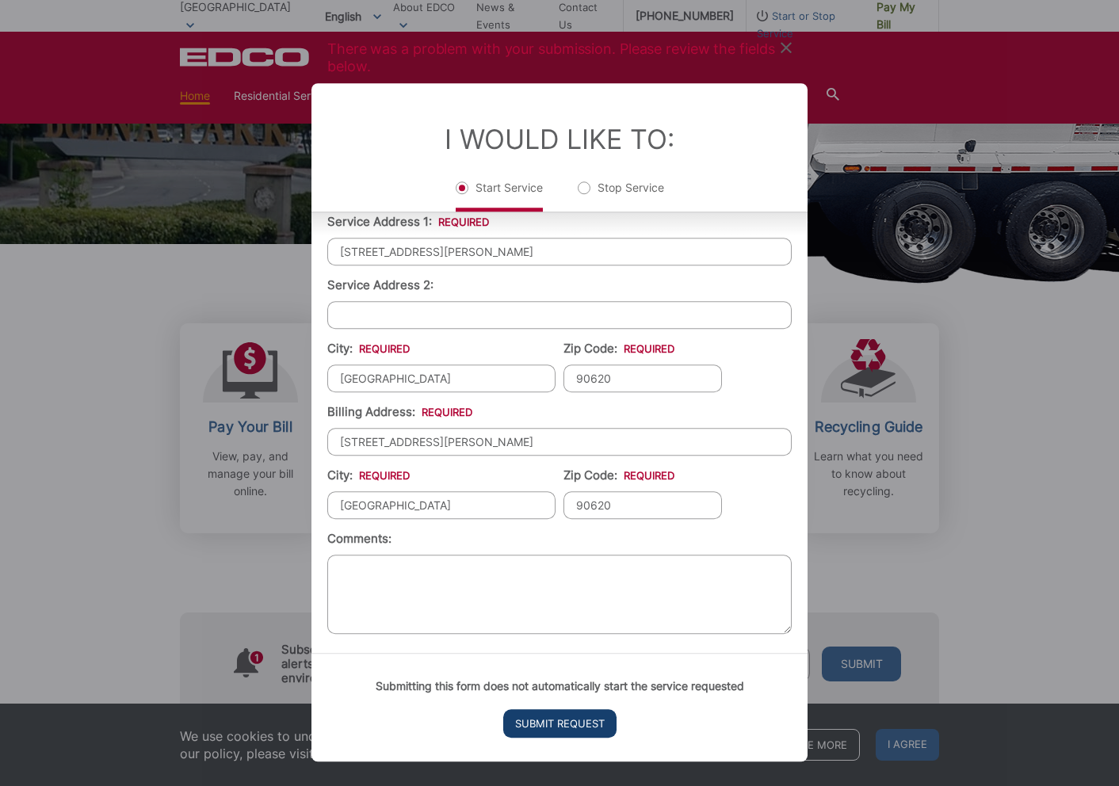
type input "ovdupret@gmail.com"
click at [582, 729] on input "Submit Request" at bounding box center [559, 723] width 113 height 29
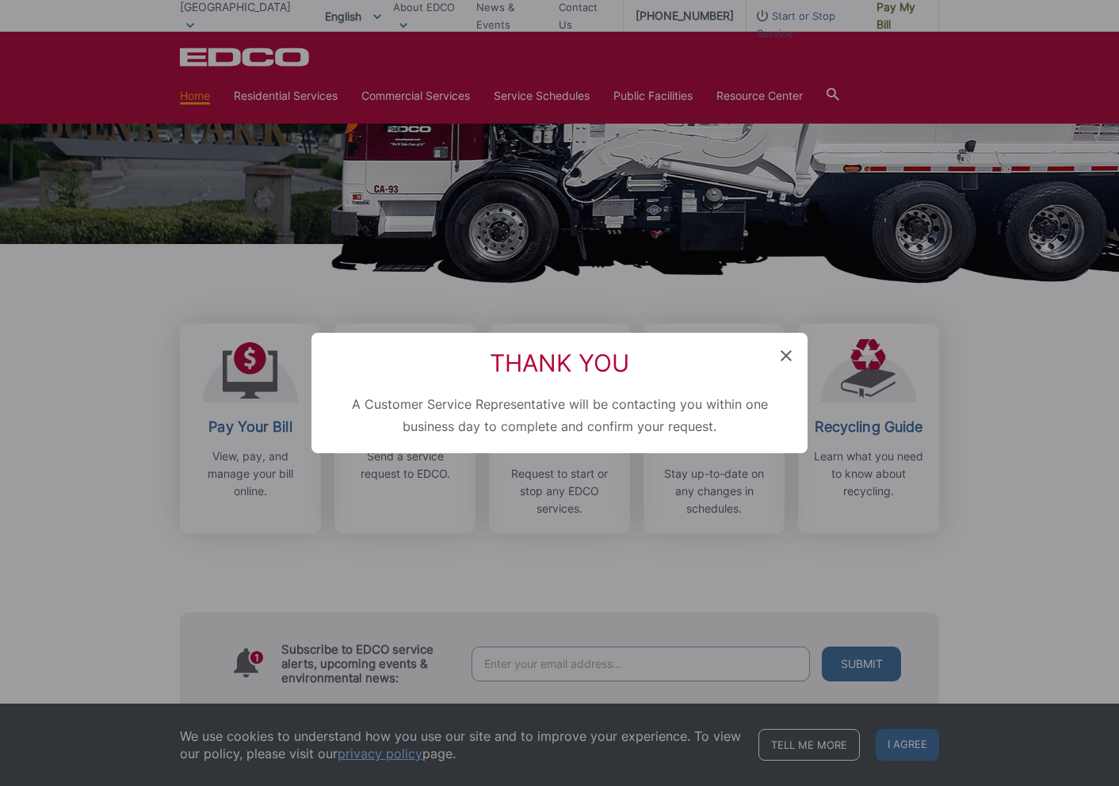
scroll to position [517, 0]
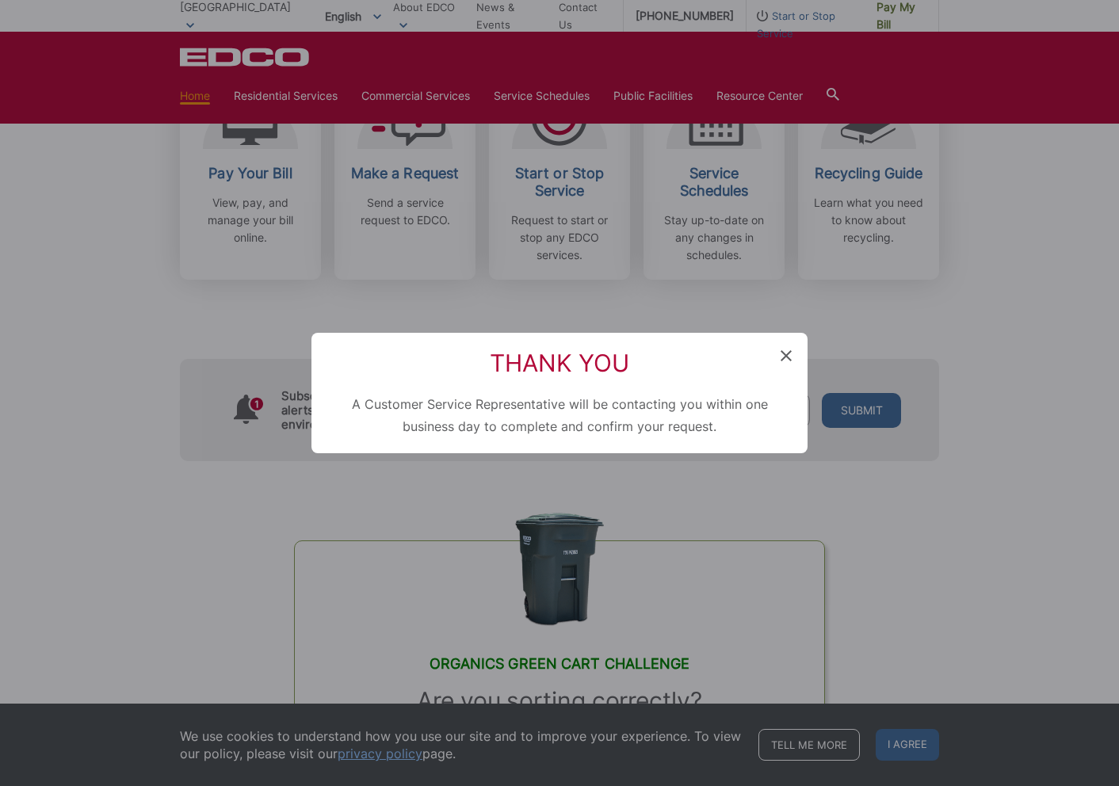
click at [783, 352] on icon at bounding box center [785, 355] width 11 height 11
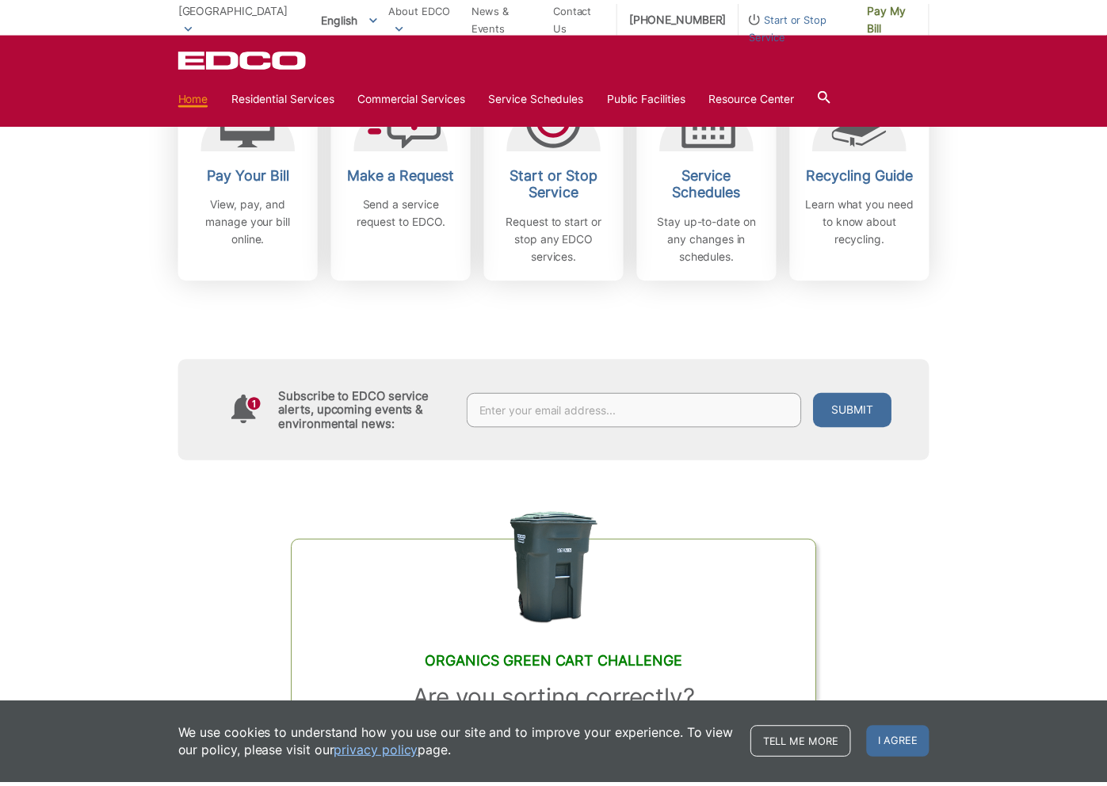
scroll to position [317, 0]
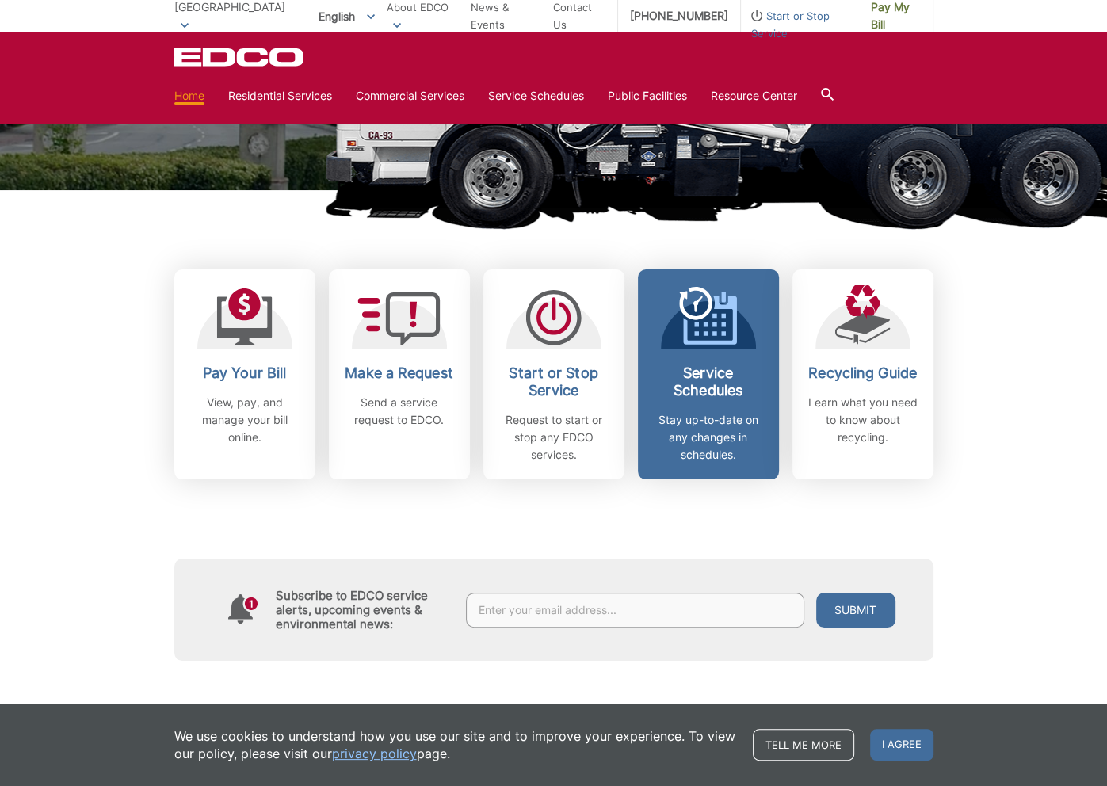
click at [704, 445] on p "Stay up-to-date on any changes in schedules." at bounding box center [708, 437] width 117 height 52
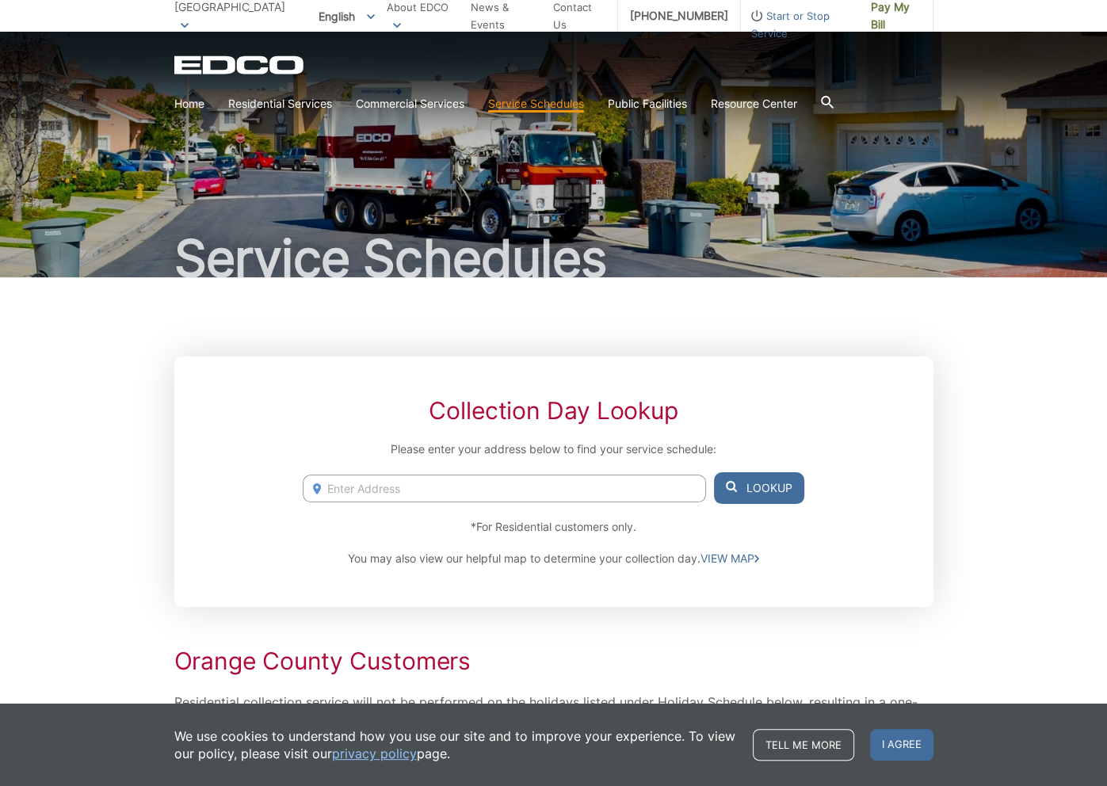
click at [646, 483] on input "Enter Address" at bounding box center [504, 489] width 402 height 28
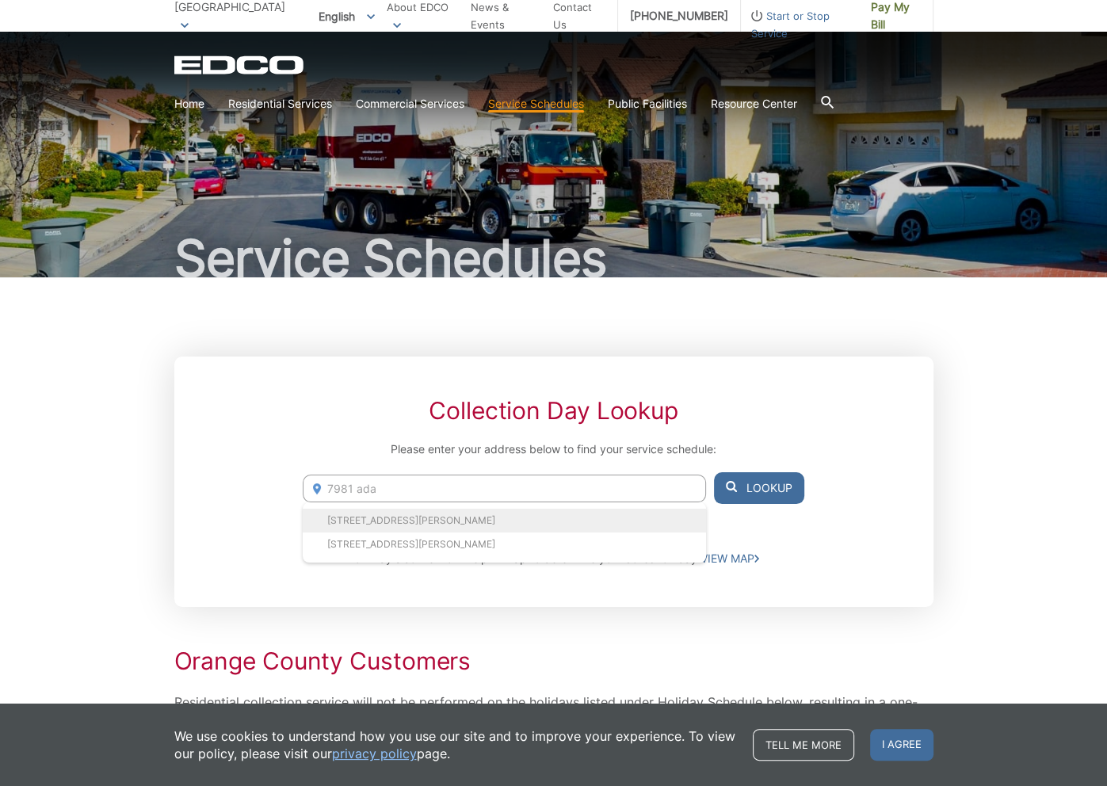
click at [482, 519] on li "[STREET_ADDRESS][PERSON_NAME]" at bounding box center [504, 521] width 402 height 24
type input "[STREET_ADDRESS][PERSON_NAME]"
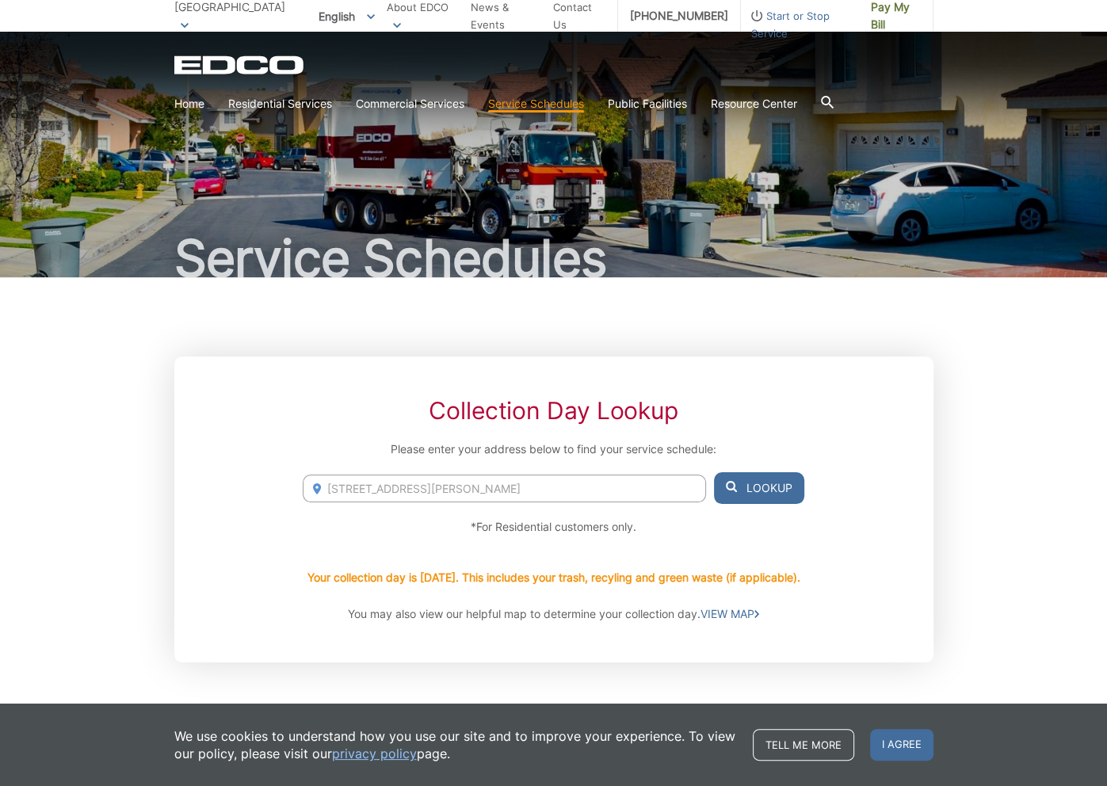
scroll to position [79, 0]
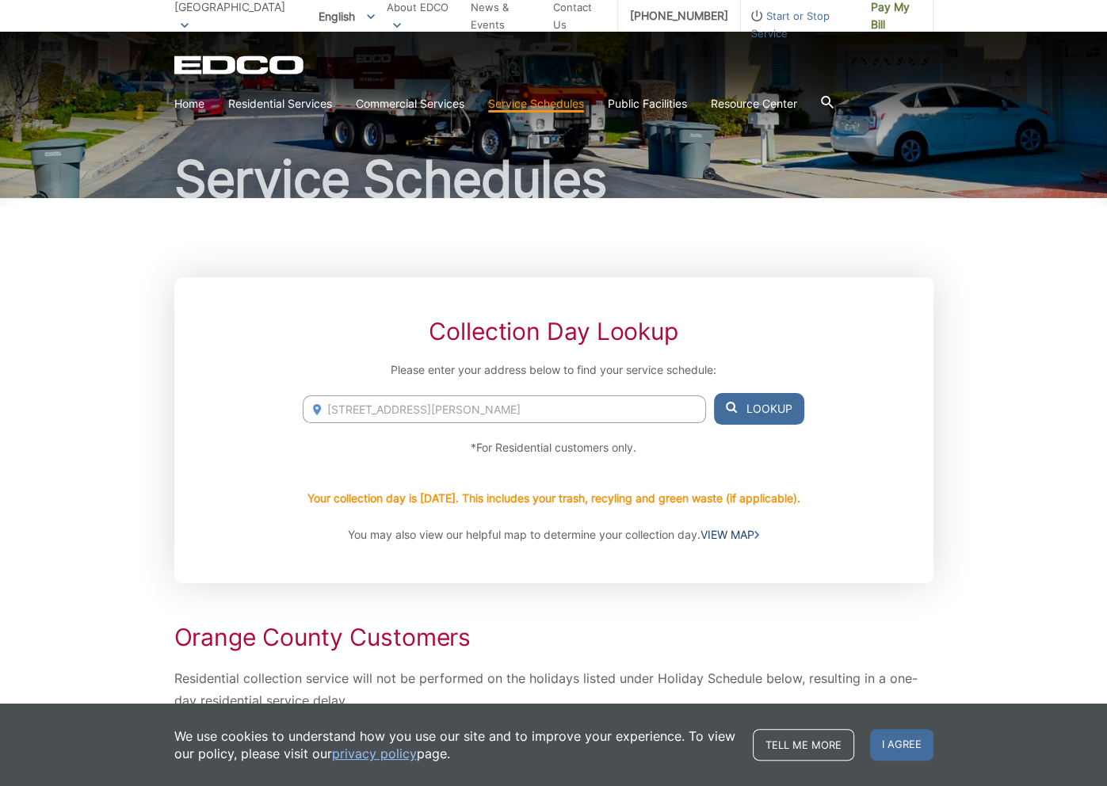
click at [750, 528] on link "VIEW MAP" at bounding box center [729, 534] width 59 height 17
